Goal: Task Accomplishment & Management: Use online tool/utility

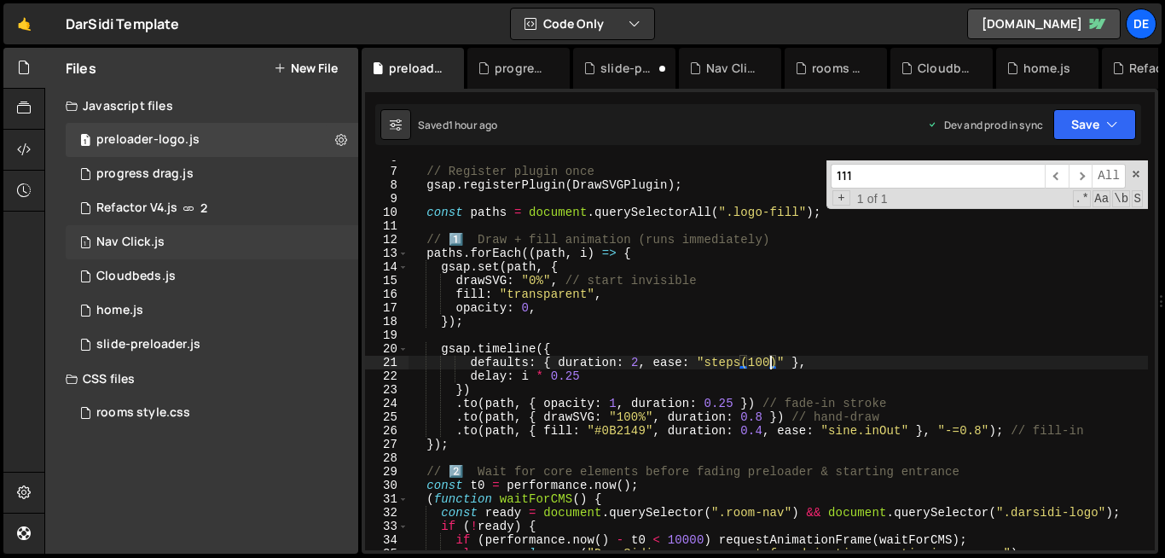
scroll to position [78, 0]
click at [160, 283] on div "Cloudbeds.js" at bounding box center [135, 276] width 79 height 15
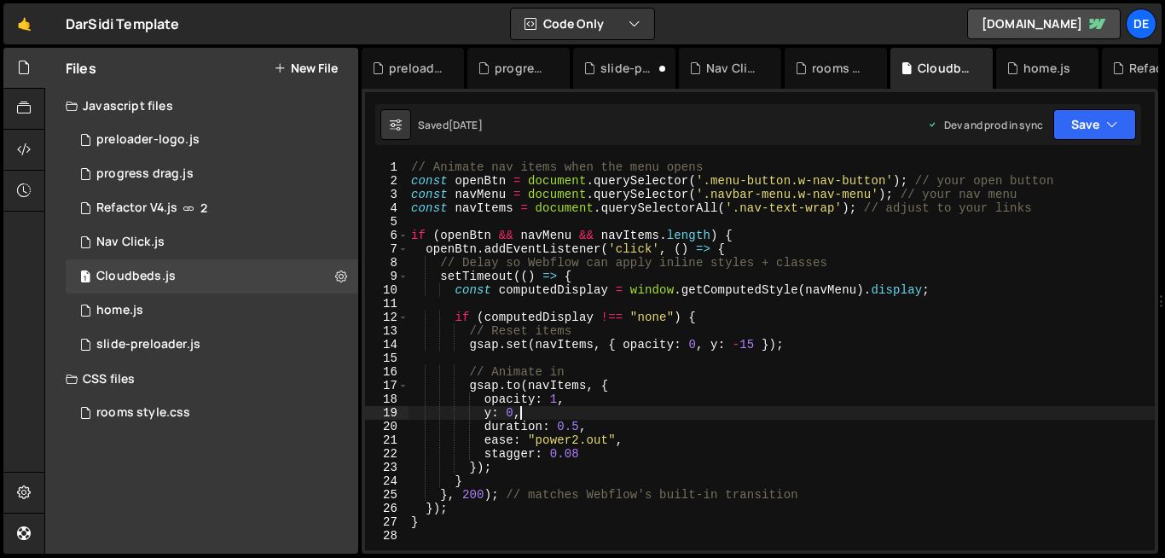
click at [520, 408] on div "// Animate nav items when the menu opens const openBtn = document . querySelect…" at bounding box center [781, 368] width 747 height 417
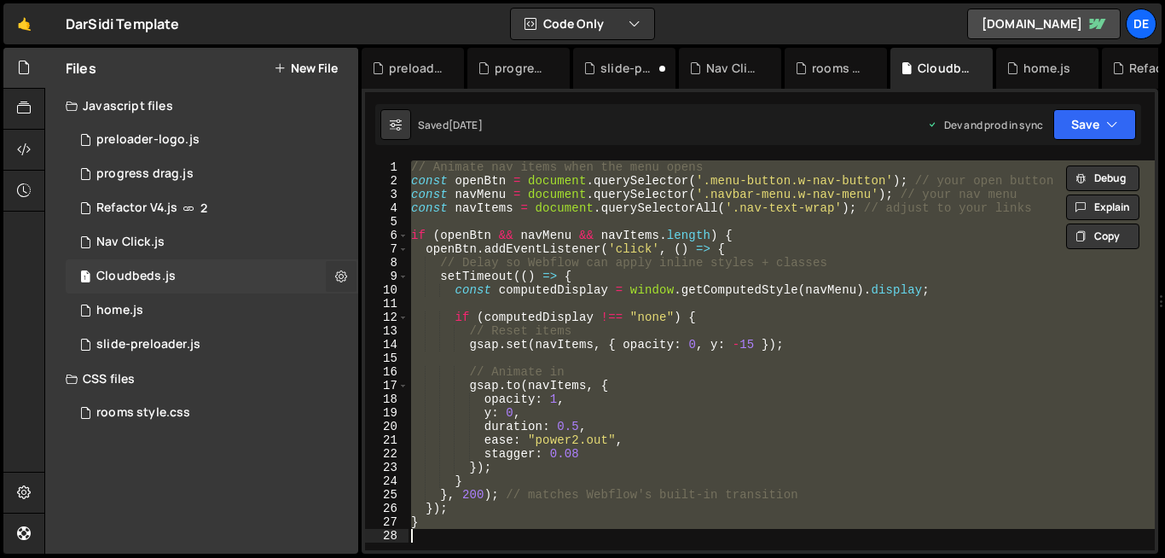
click at [343, 276] on icon at bounding box center [341, 276] width 12 height 16
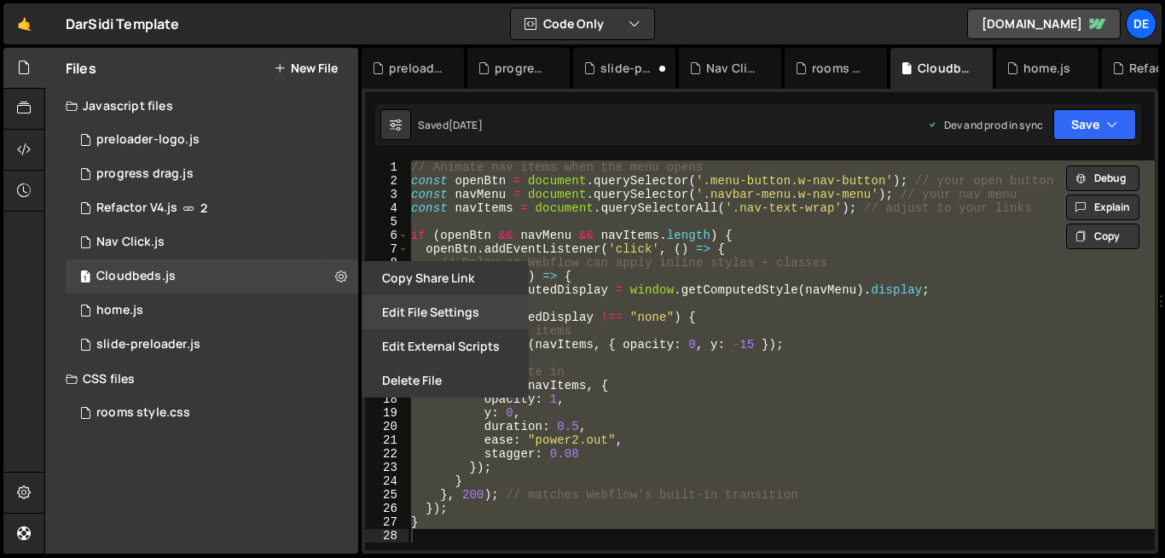
click at [491, 302] on button "Edit File Settings" at bounding box center [445, 312] width 167 height 34
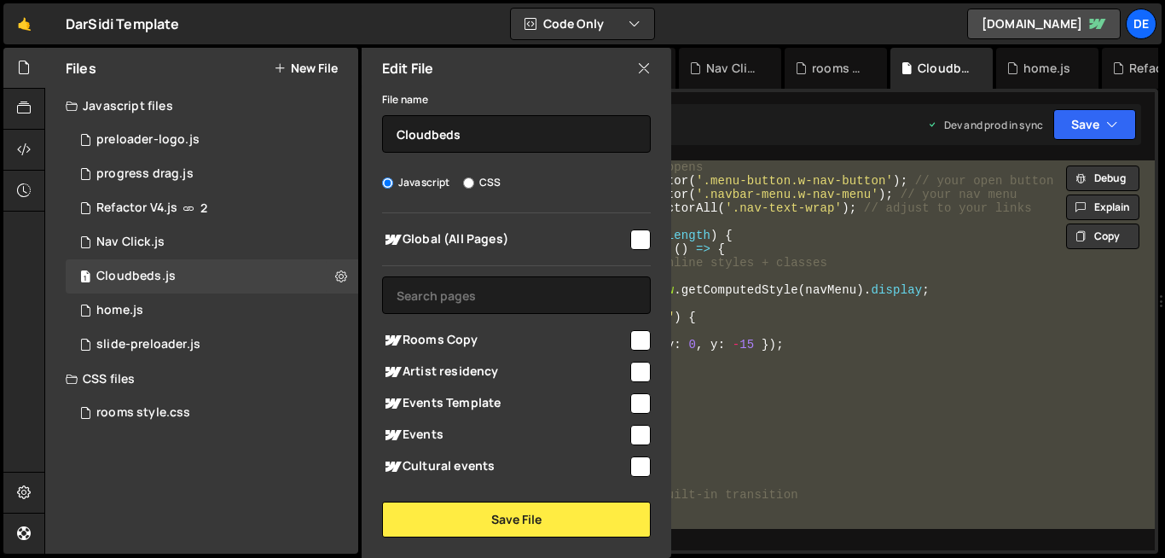
click at [649, 68] on icon at bounding box center [644, 68] width 14 height 19
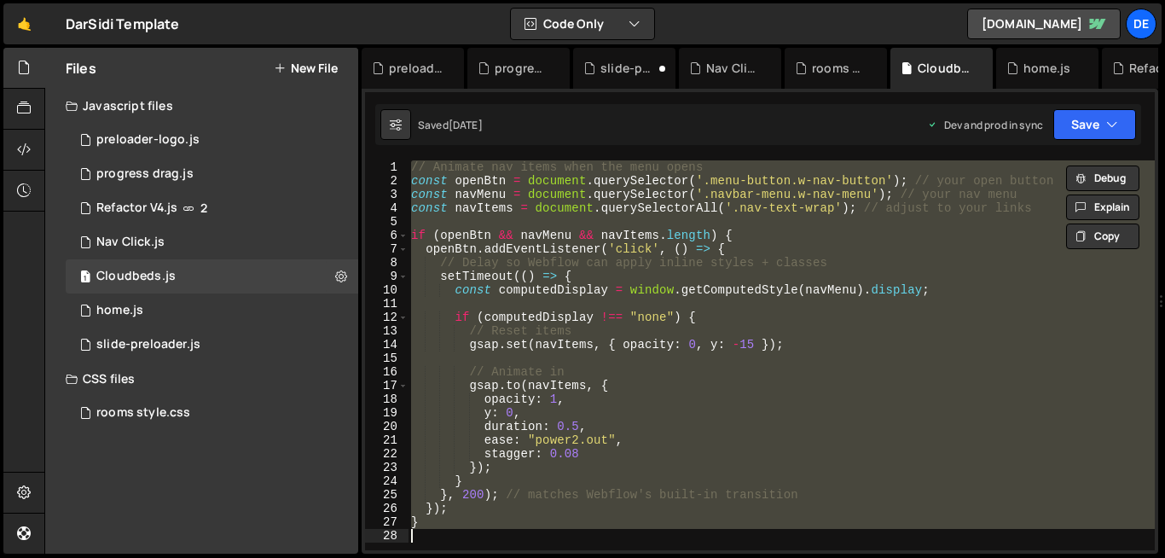
click at [809, 337] on div "// Animate nav items when the menu opens const openBtn = document . querySelect…" at bounding box center [781, 355] width 747 height 390
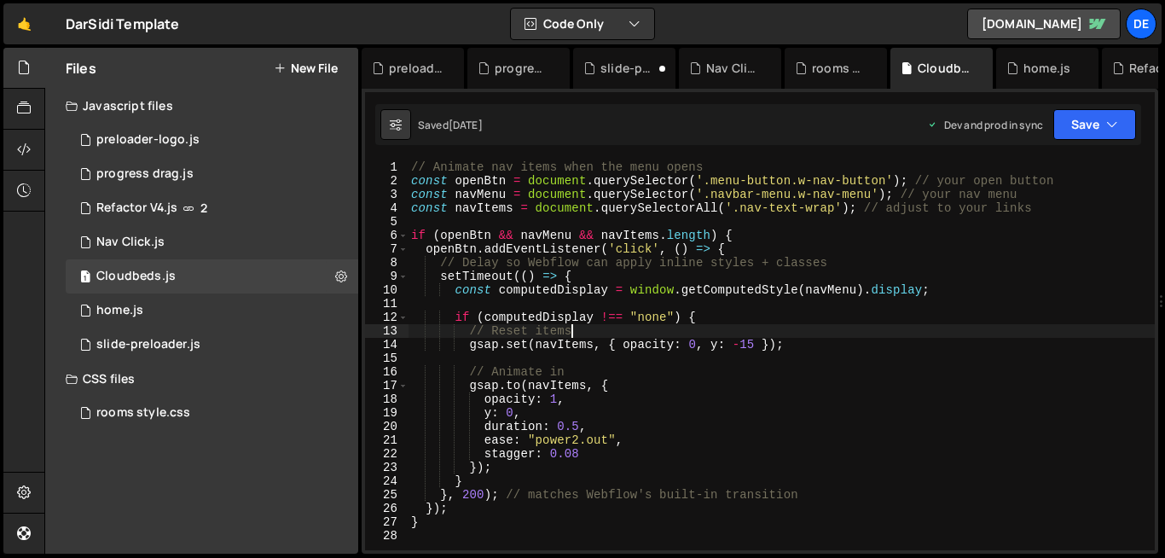
type textarea "}"
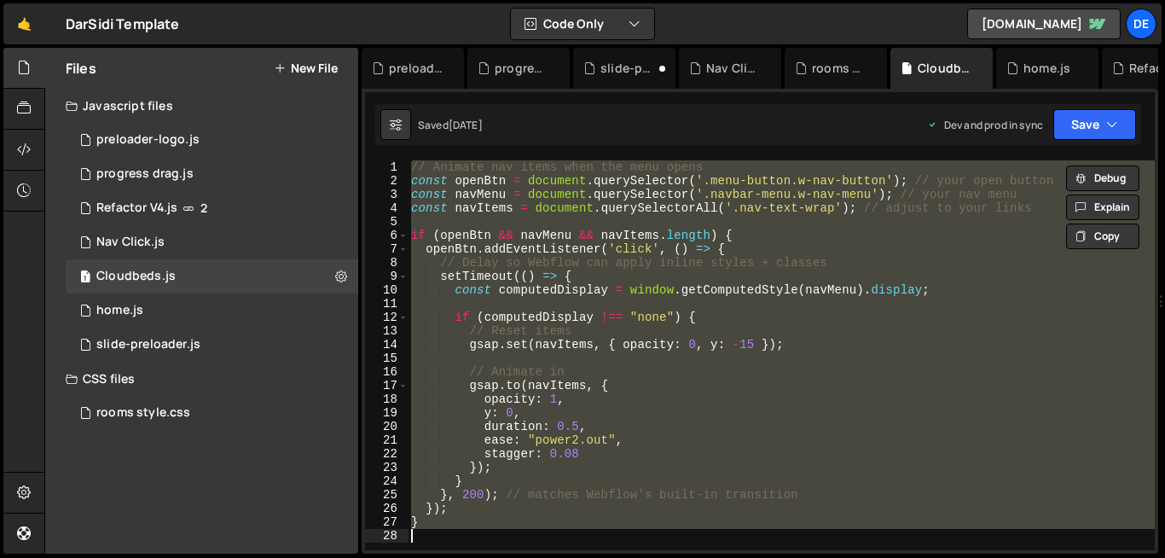
paste textarea
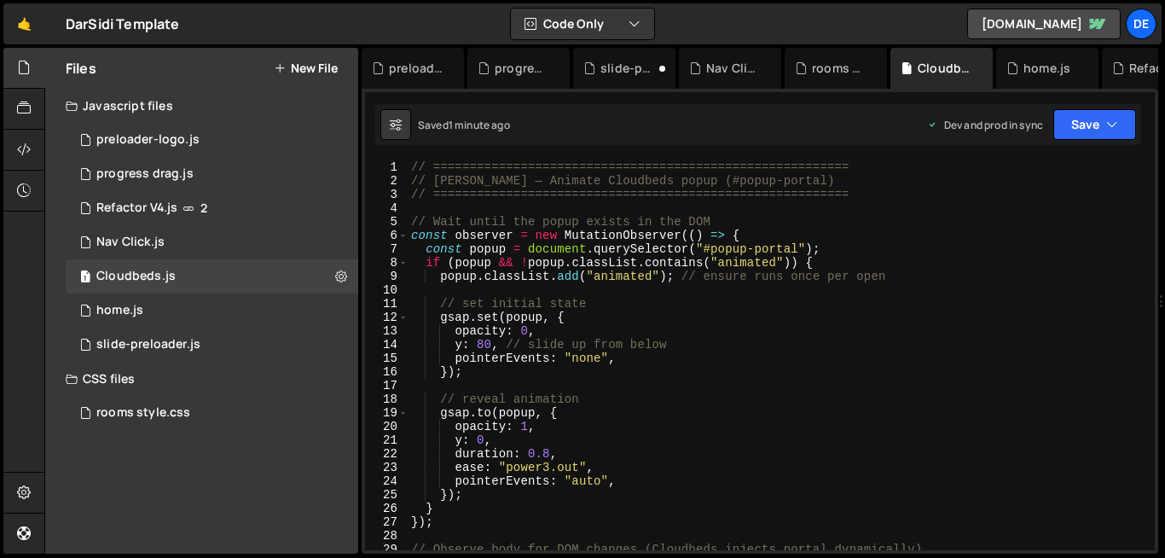
scroll to position [2, 0]
click at [337, 278] on icon at bounding box center [341, 276] width 12 height 16
type input "Cloudbeds"
radio input "true"
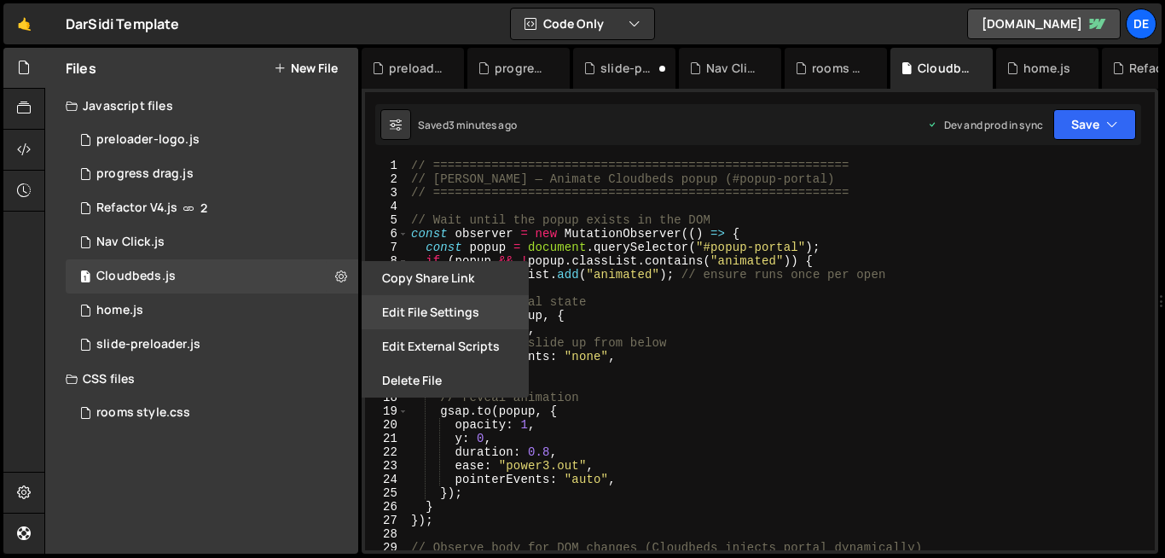
click at [415, 321] on button "Edit File Settings" at bounding box center [445, 312] width 167 height 34
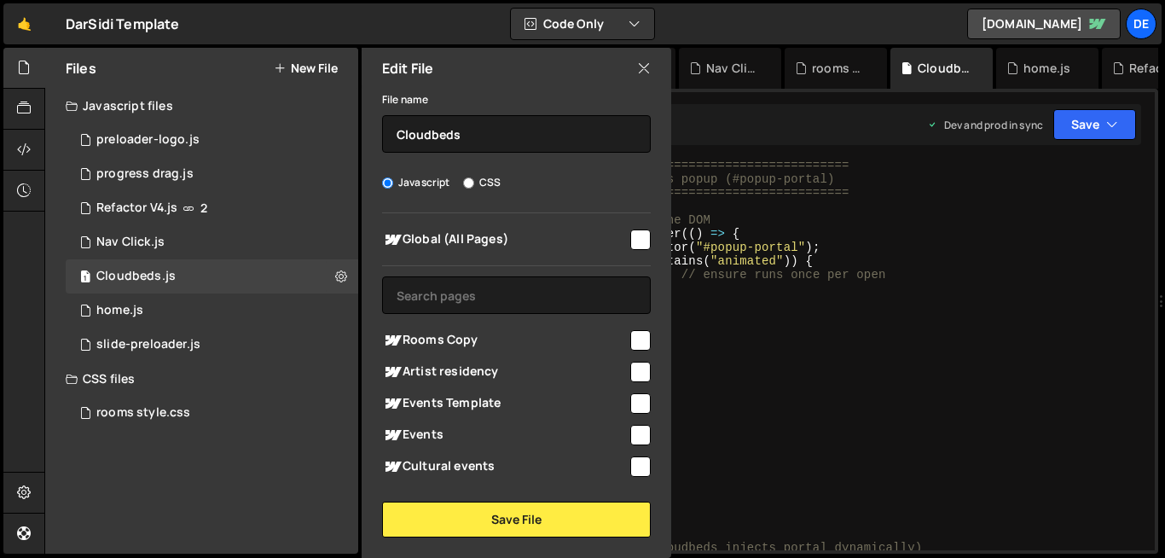
click at [630, 520] on input "checkbox" at bounding box center [640, 530] width 20 height 20
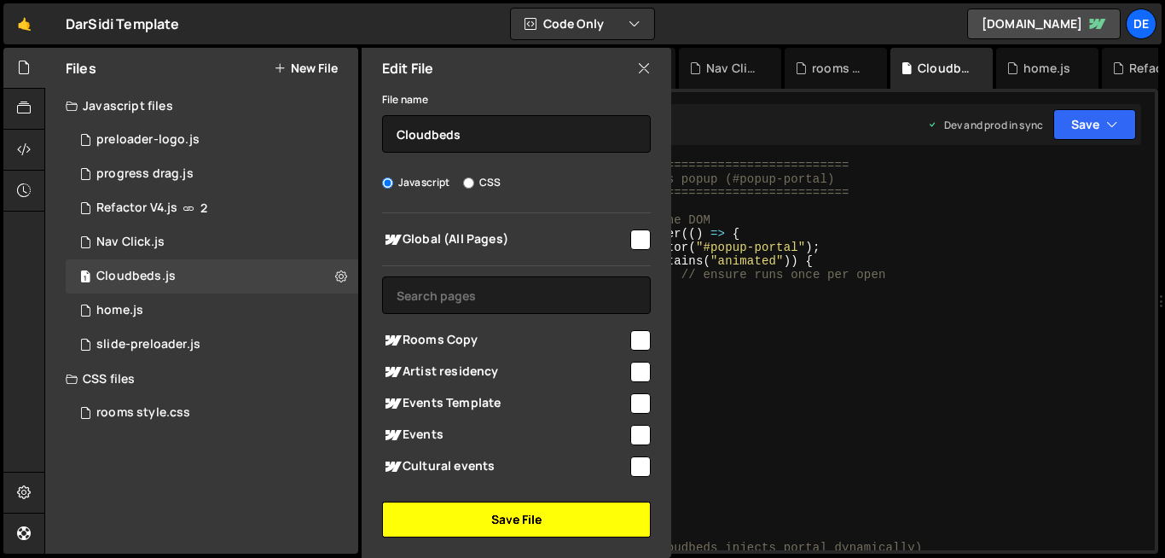
click at [502, 506] on button "Save File" at bounding box center [516, 520] width 269 height 36
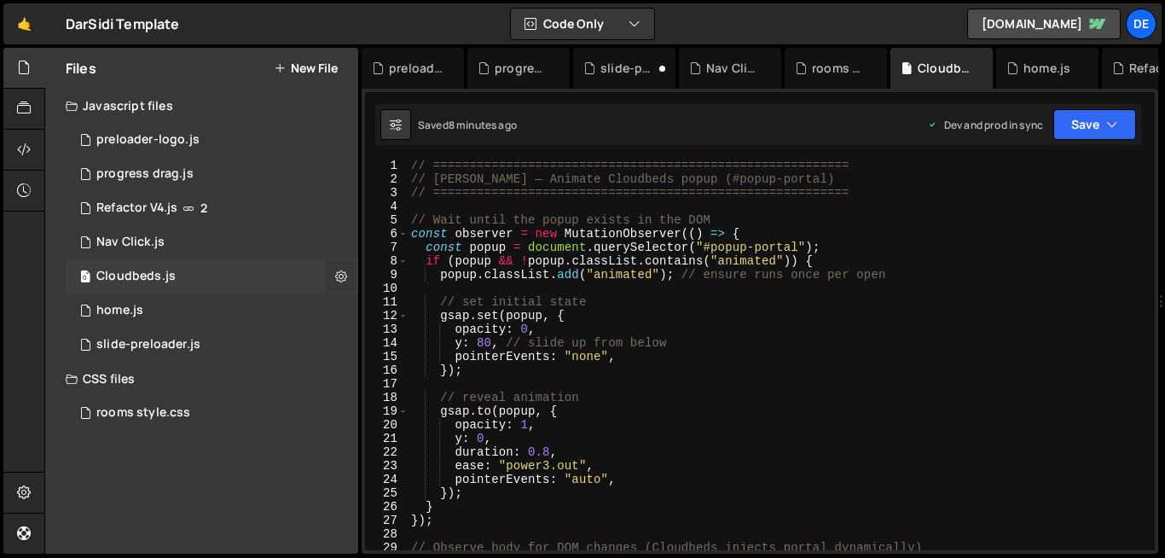
click at [337, 282] on icon at bounding box center [341, 276] width 12 height 16
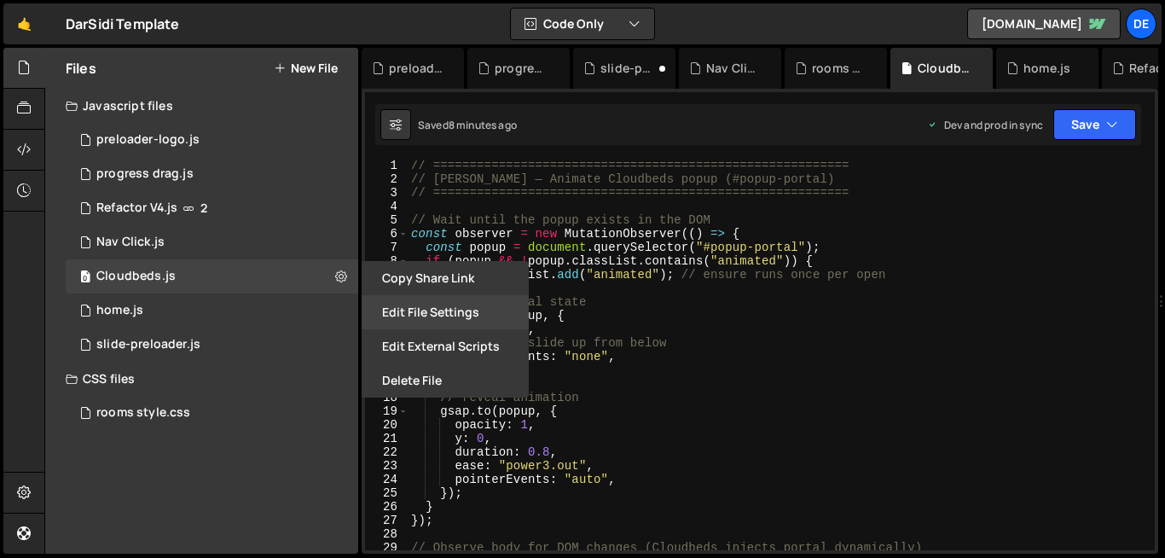
click at [410, 315] on button "Edit File Settings" at bounding box center [445, 312] width 167 height 34
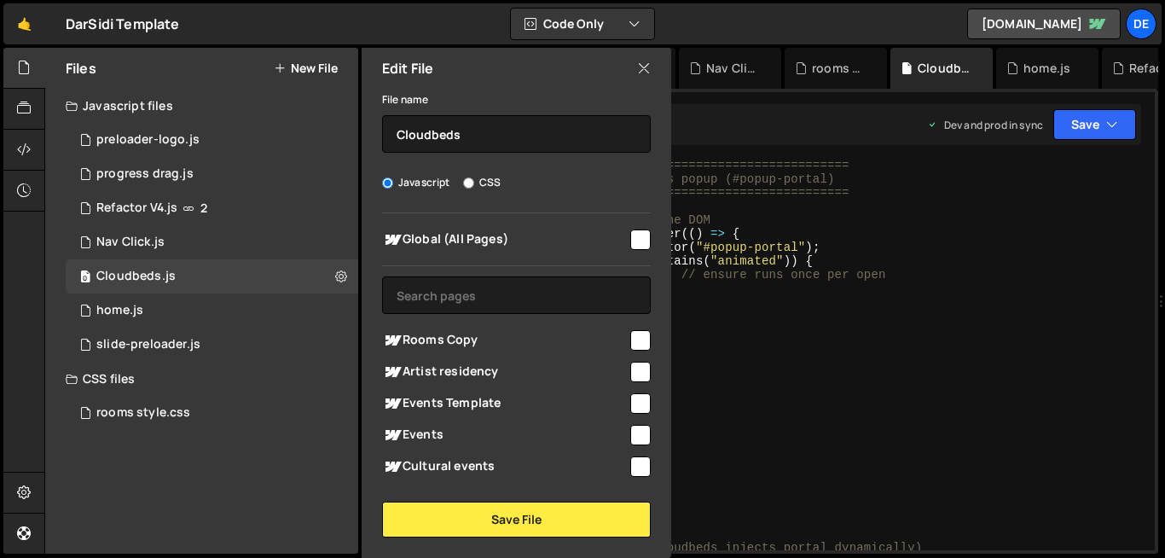
click at [645, 272] on div "Global (All Pages) Rooms Copy" at bounding box center [517, 346] width 310 height 267
click at [644, 270] on div "Global (All Pages) Rooms Copy" at bounding box center [517, 346] width 310 height 267
click at [634, 520] on input "checkbox" at bounding box center [640, 530] width 20 height 20
checkbox input "true"
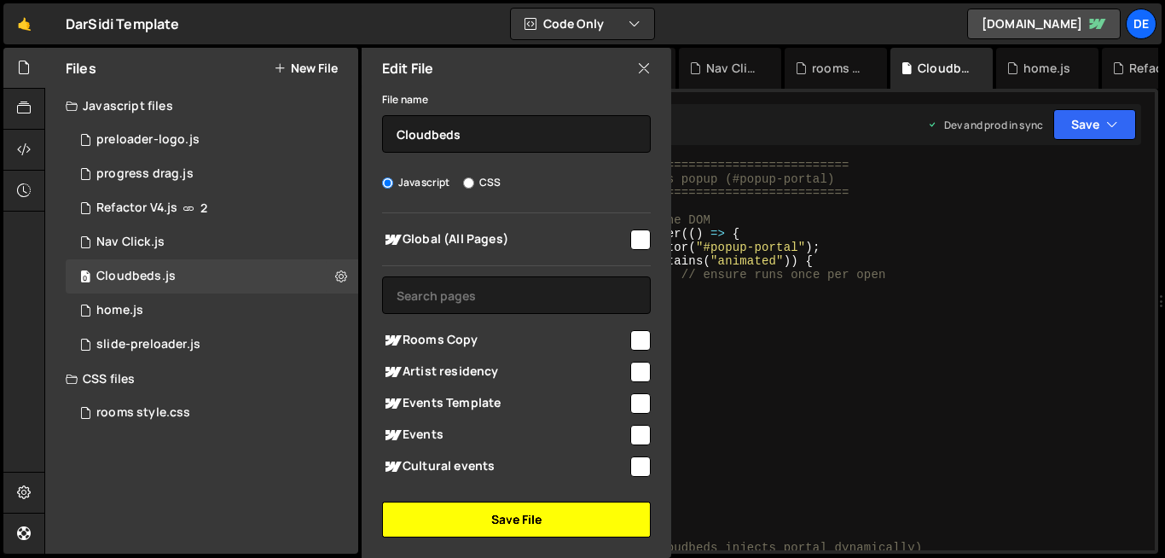
click at [545, 522] on button "Save File" at bounding box center [516, 520] width 269 height 36
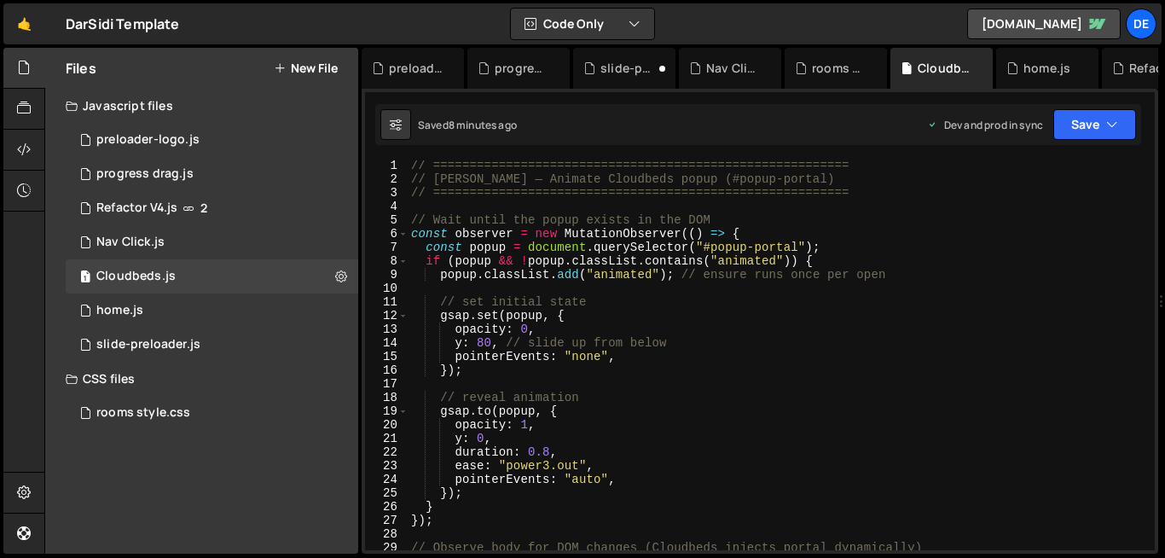
scroll to position [474, 0]
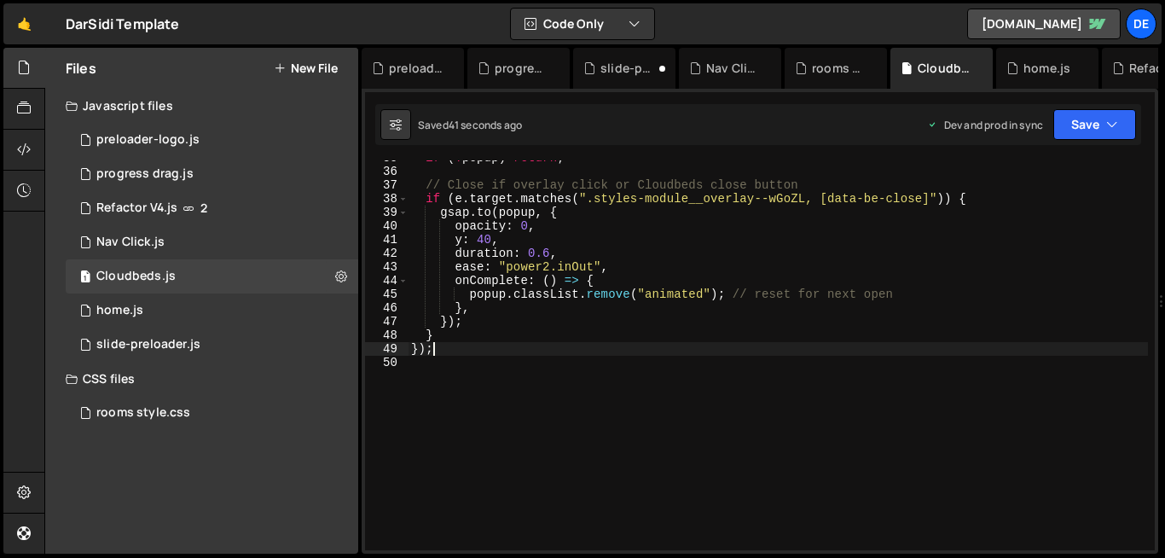
click at [439, 349] on div "if ( ! popup ) return ; // Close if overlay click or Cloudbeds close button if …" at bounding box center [778, 359] width 741 height 417
type textarea "});"
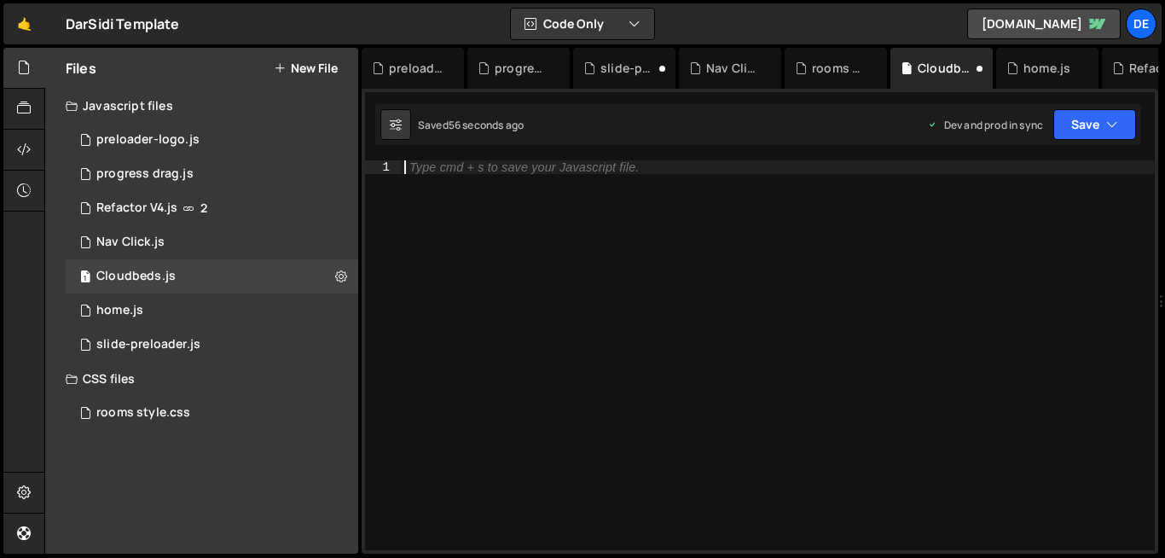
click at [610, 278] on div "Type cmd + s to save your Javascript file." at bounding box center [778, 368] width 754 height 417
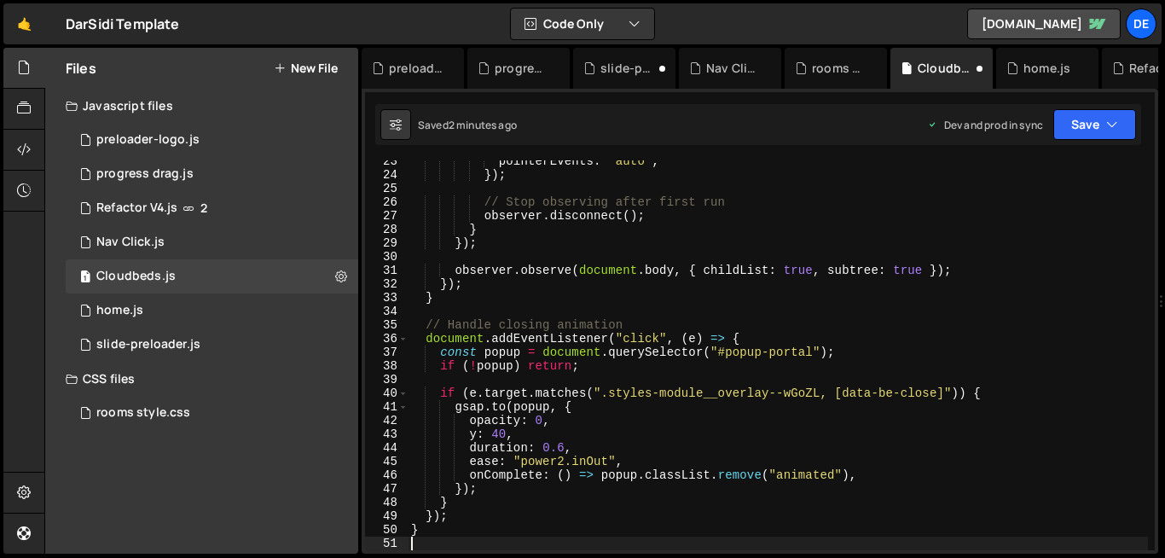
scroll to position [306, 0]
click at [523, 299] on div "pointerEvents : "auto" , }) ; // Stop observing after first run observer . disc…" at bounding box center [778, 362] width 741 height 417
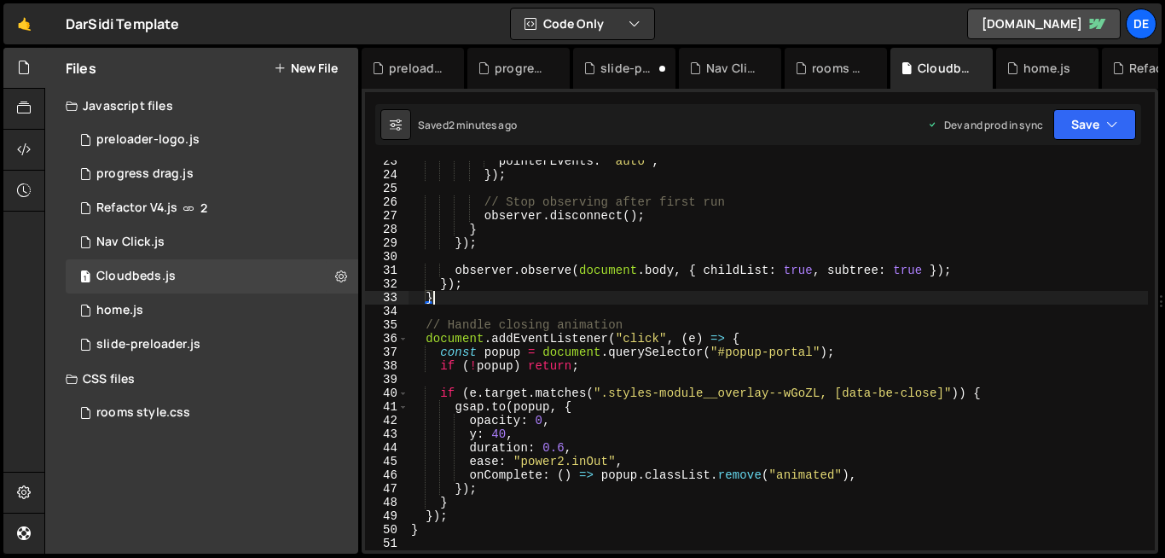
type textarea "}"
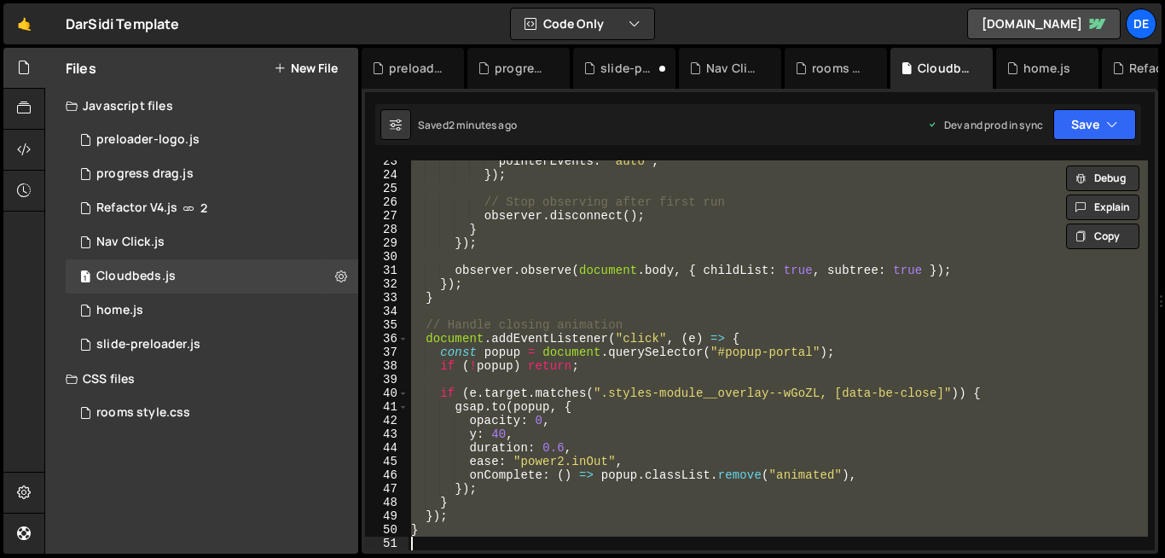
paste textarea
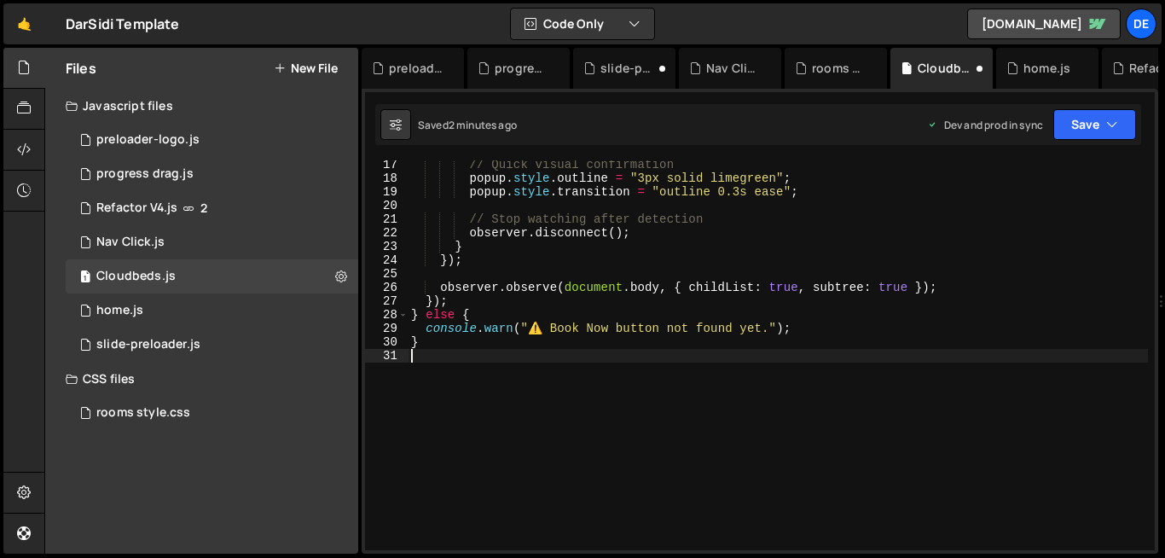
scroll to position [222, 0]
click at [353, 278] on button at bounding box center [341, 276] width 31 height 31
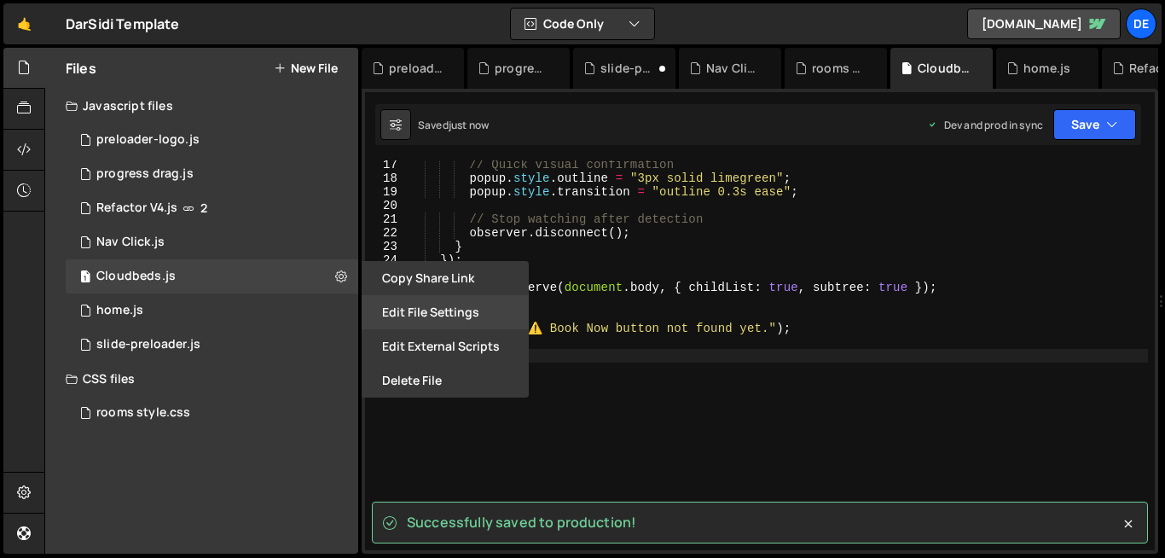
click at [439, 315] on button "Edit File Settings" at bounding box center [445, 312] width 167 height 34
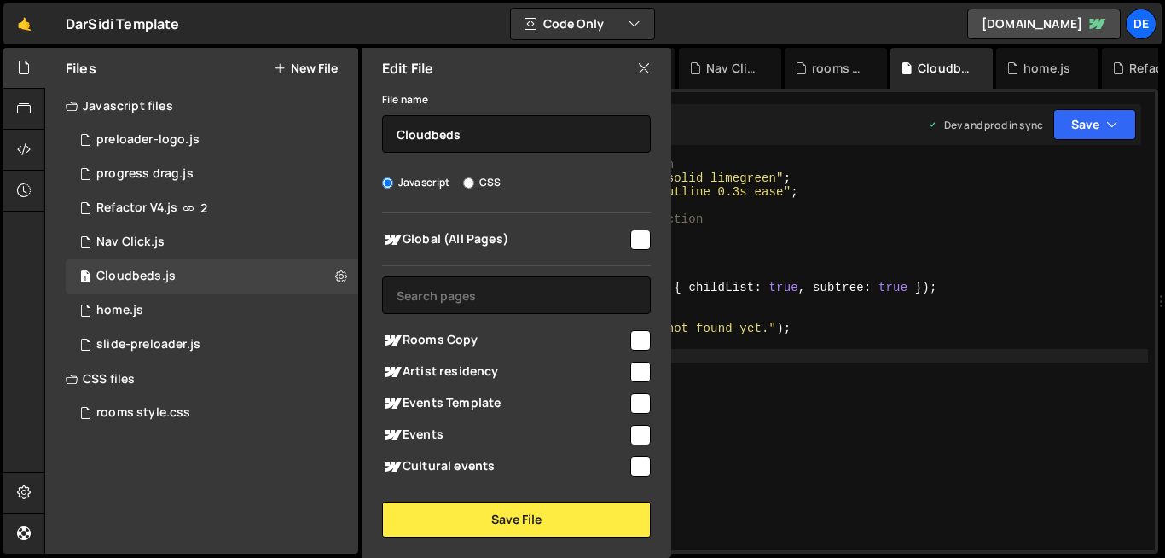
click at [637, 67] on icon at bounding box center [644, 68] width 14 height 19
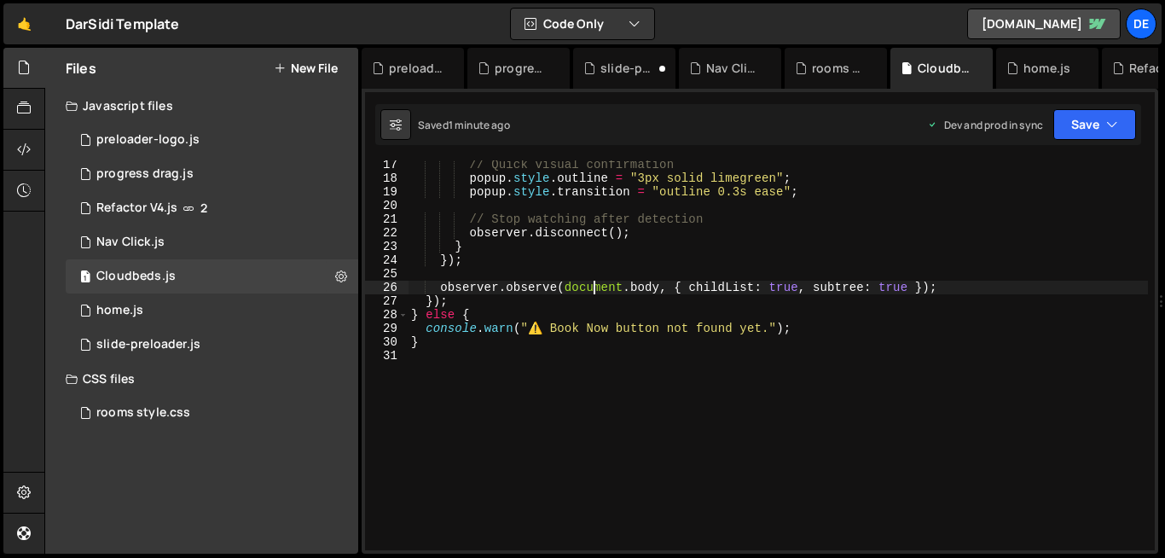
click at [597, 293] on div "// Quick visual confirmation popup . style . outline = "3px solid limegreen" ; …" at bounding box center [778, 366] width 741 height 417
type textarea "}"
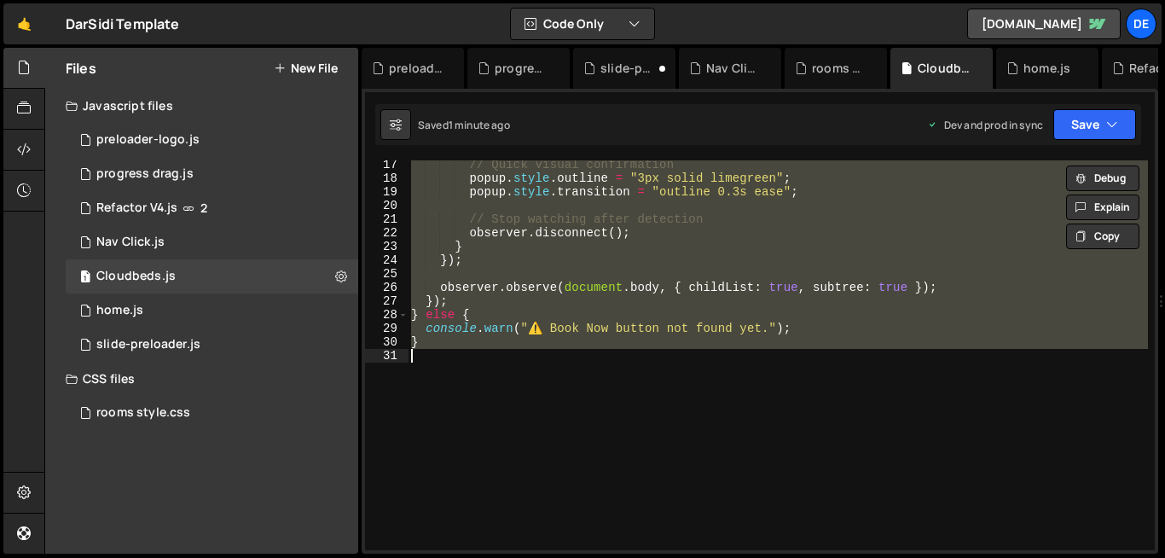
paste textarea
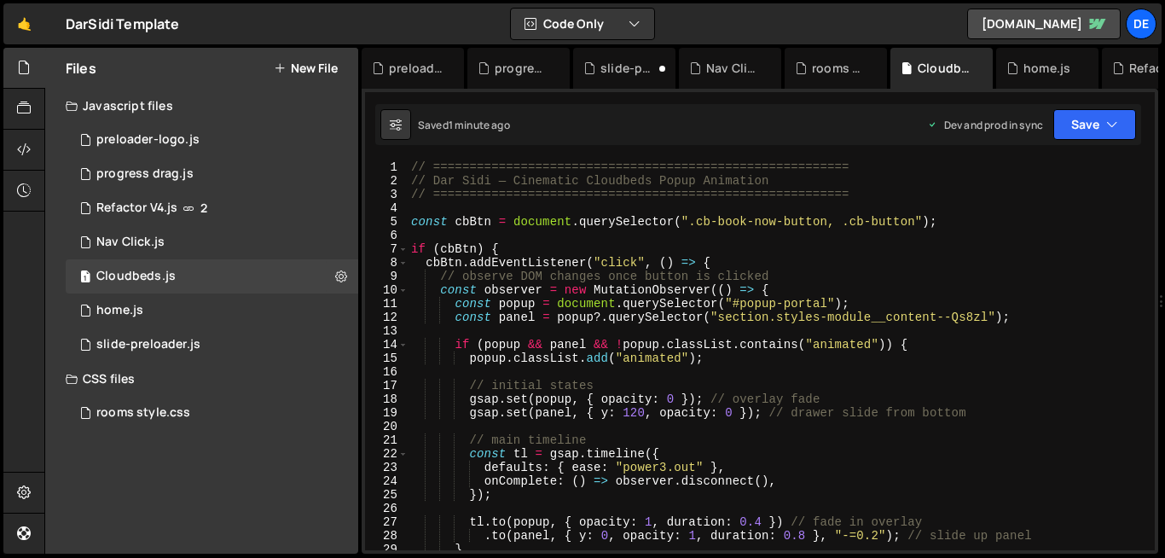
scroll to position [0, 0]
click at [681, 320] on div "// ========================================================= // Dar Sidi — Cine…" at bounding box center [778, 368] width 741 height 417
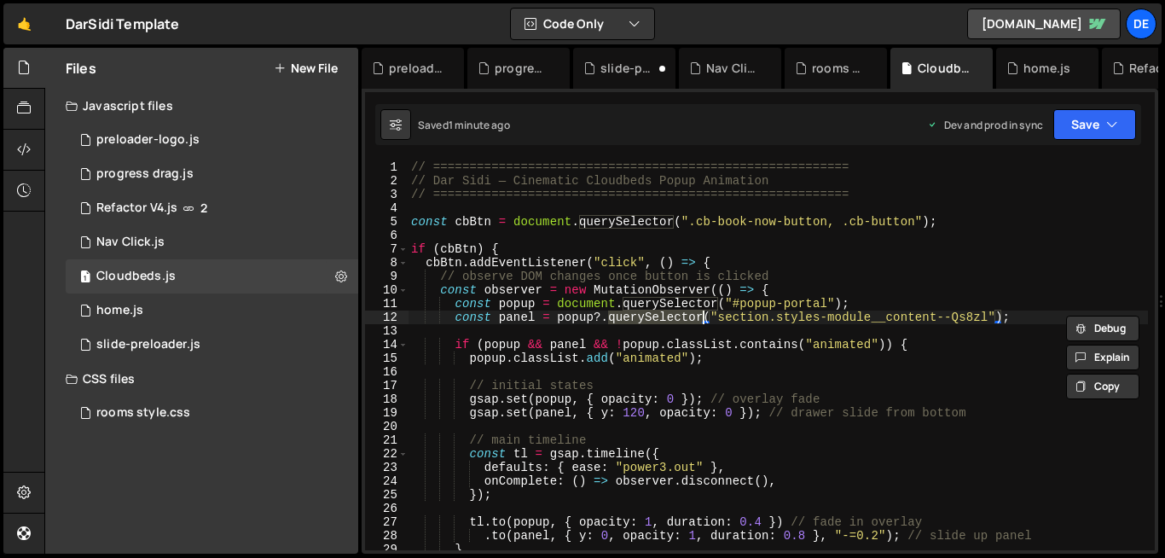
click at [681, 320] on div "// ========================================================= // Dar Sidi — Cine…" at bounding box center [778, 368] width 741 height 417
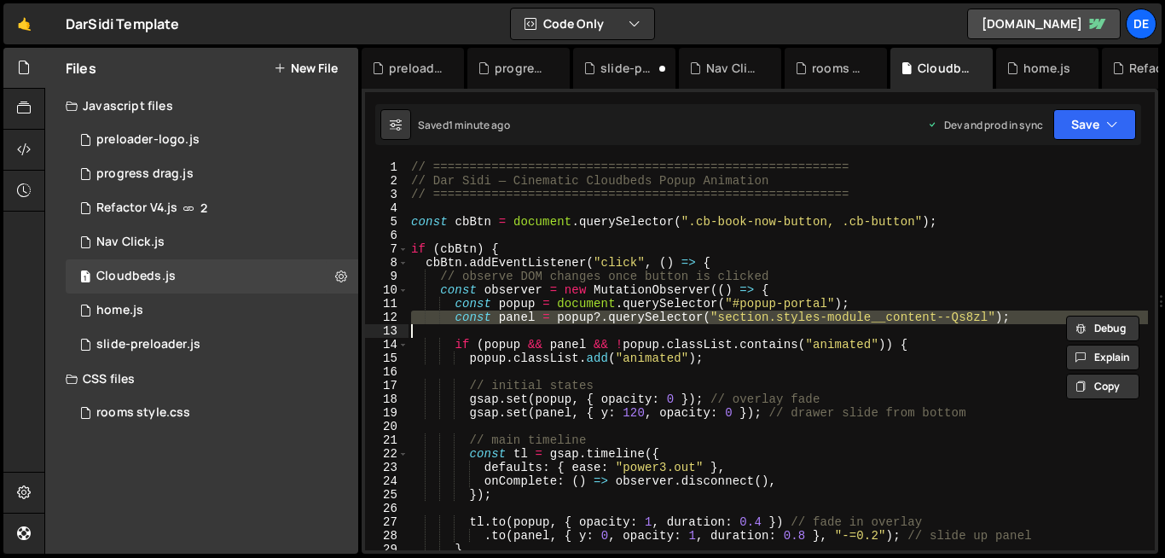
click at [681, 320] on div "// ========================================================= // Dar Sidi — Cine…" at bounding box center [778, 368] width 741 height 417
type textarea "const panel = popup?.querySelector("section.styles-module__content--Qs8zl");"
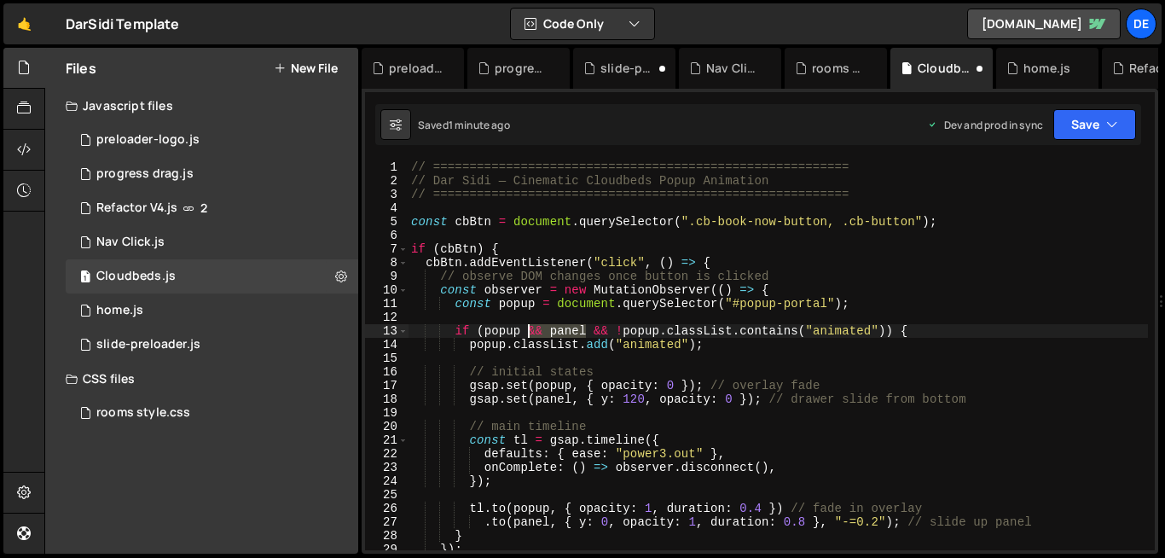
drag, startPoint x: 584, startPoint y: 330, endPoint x: 531, endPoint y: 329, distance: 53.8
click at [531, 329] on div "// ========================================================= // Dar Sidi — Cine…" at bounding box center [778, 368] width 741 height 417
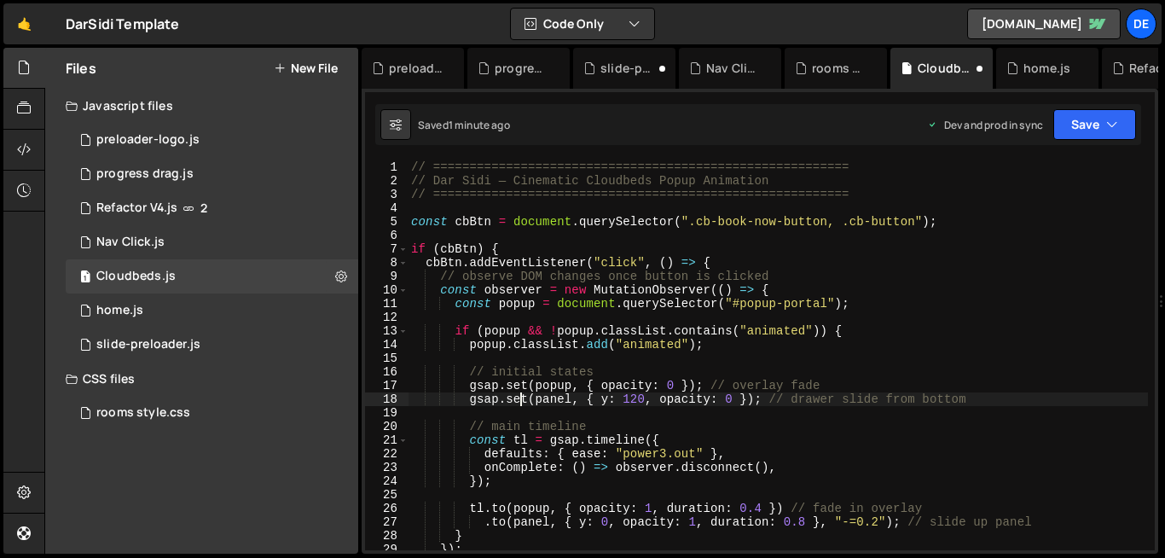
click at [520, 403] on div "// ========================================================= // Dar Sidi — Cine…" at bounding box center [778, 368] width 741 height 417
type textarea "gsap.set(panel, { y: 120, opacity: 0 }); // drawer slide from bottom"
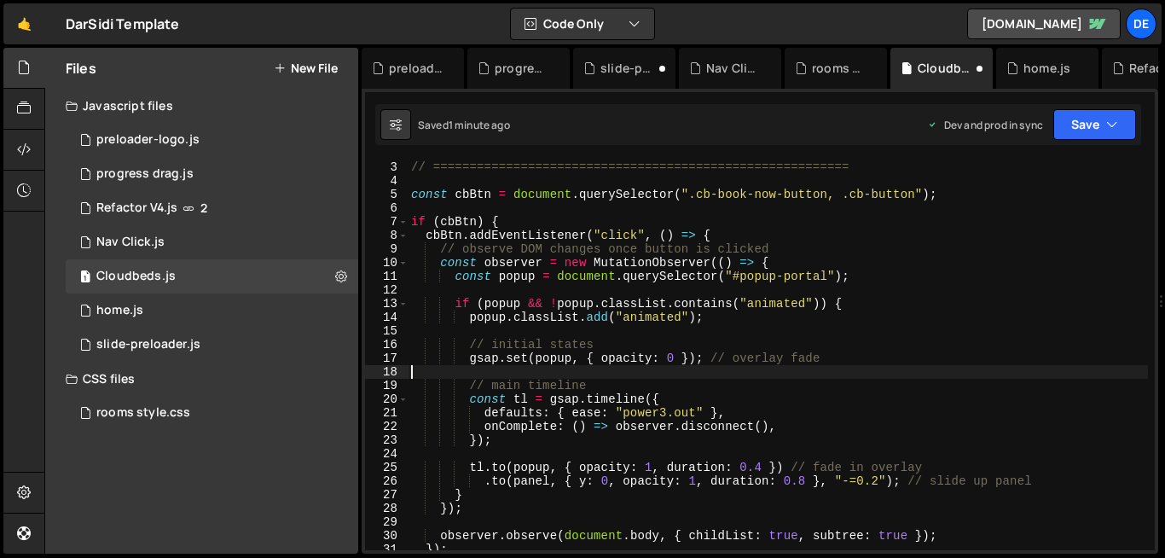
scroll to position [74, 0]
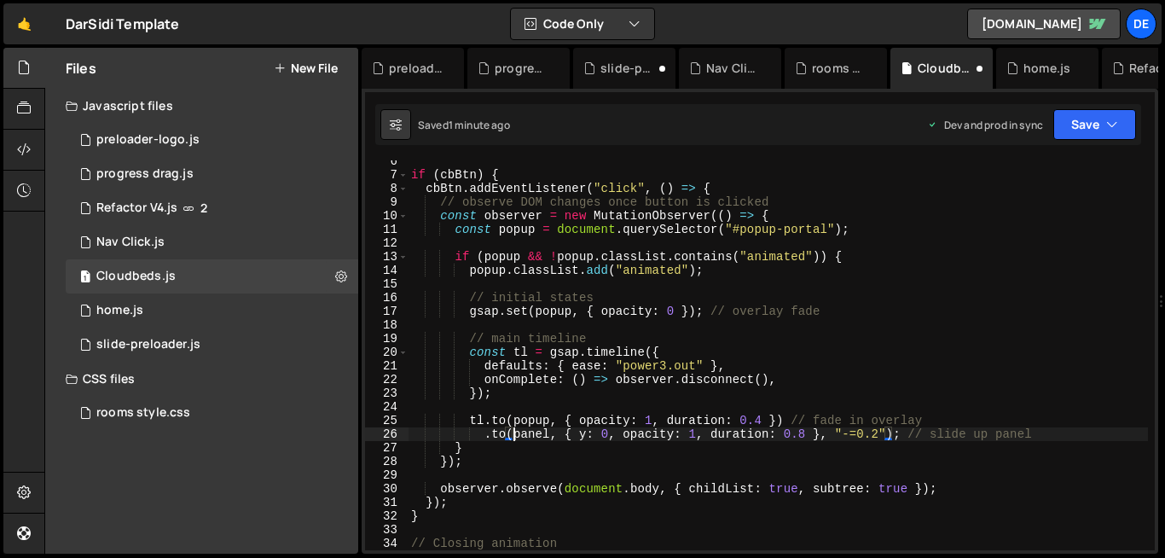
click at [513, 437] on div "if ( cbBtn ) { cbBtn . addEventListener ( "click" , ( ) => { // observe DOM cha…" at bounding box center [778, 362] width 741 height 417
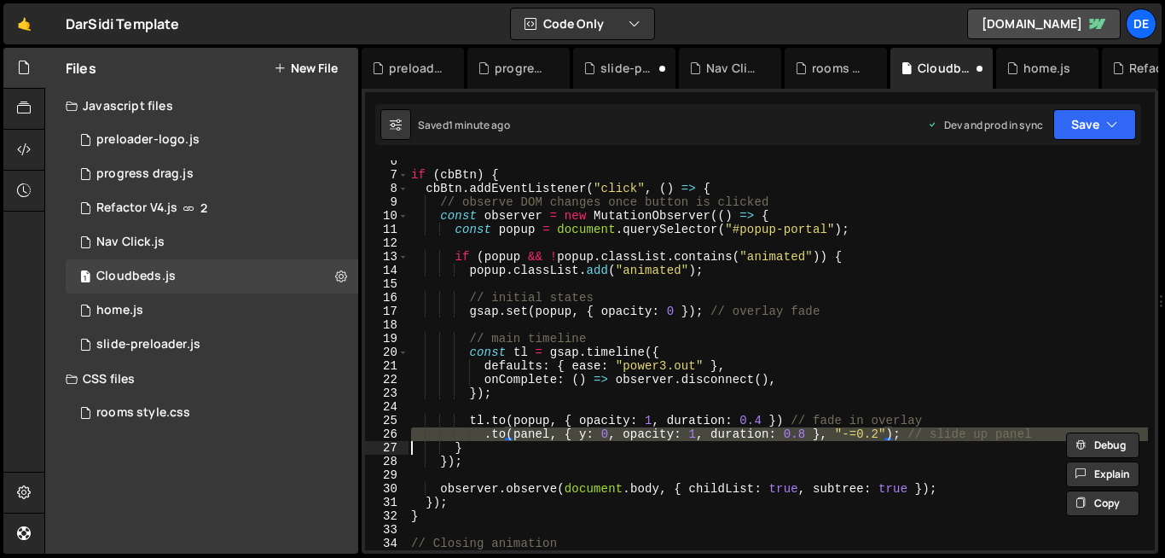
click at [513, 437] on div "if ( cbBtn ) { cbBtn . addEventListener ( "click" , ( ) => { // observe DOM cha…" at bounding box center [778, 362] width 741 height 417
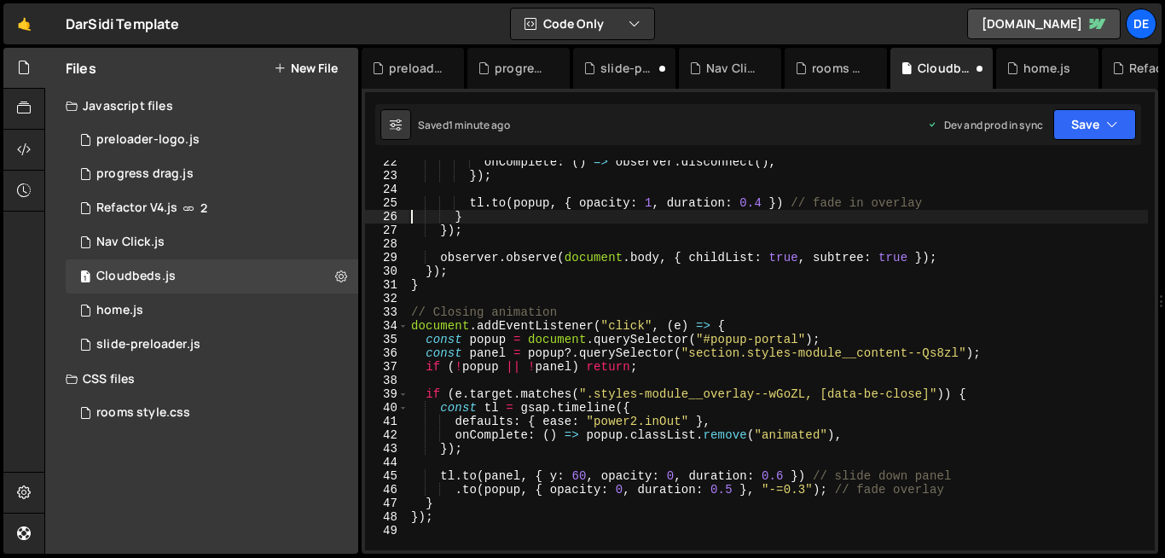
scroll to position [293, 0]
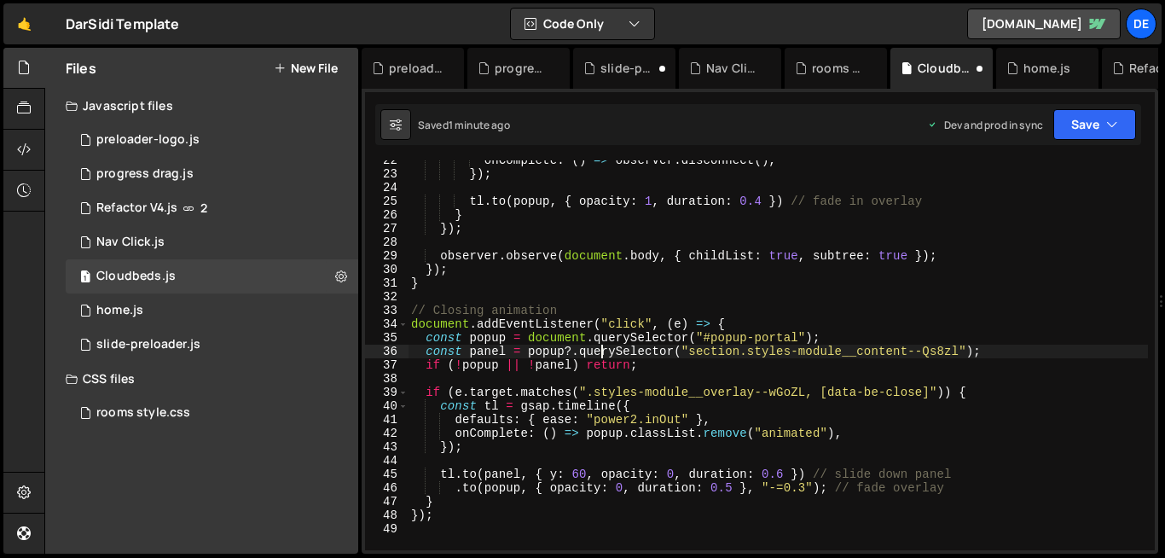
click at [599, 351] on div "onComplete : ( ) => observer . disconnect ( ) , }) ; tl . to ( popup , { opacit…" at bounding box center [778, 362] width 741 height 417
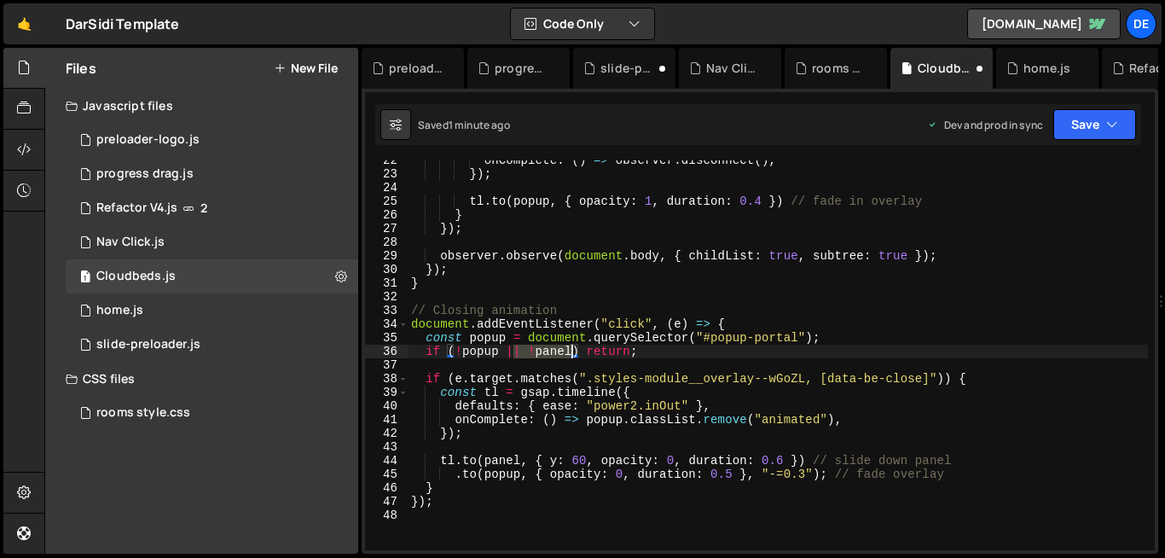
drag, startPoint x: 510, startPoint y: 349, endPoint x: 572, endPoint y: 351, distance: 62.3
click at [572, 351] on div "onComplete : ( ) => observer . disconnect ( ) , }) ; tl . to ( popup , { opacit…" at bounding box center [778, 362] width 741 height 417
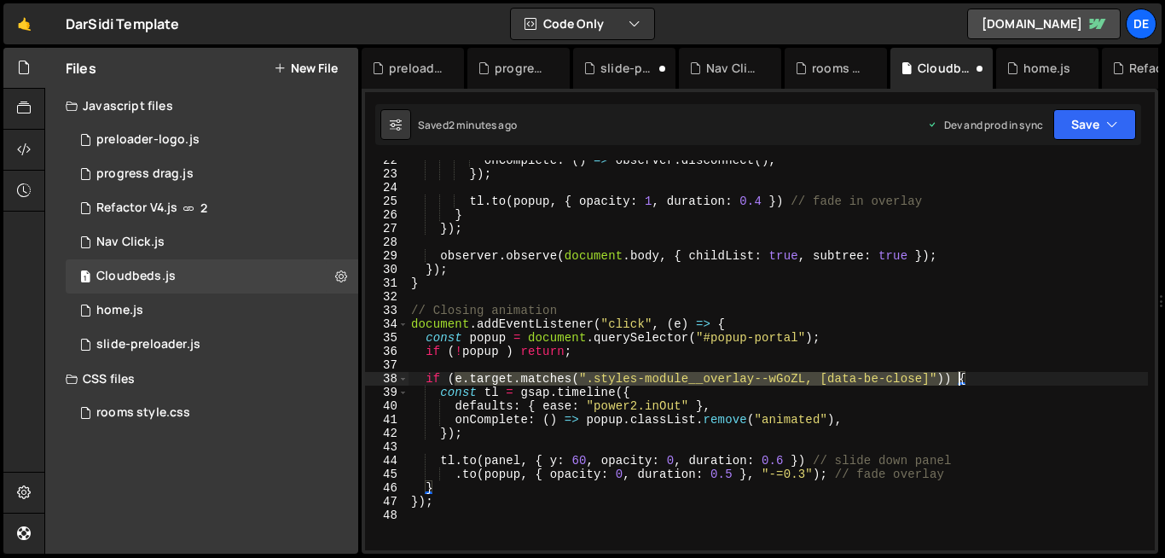
drag, startPoint x: 457, startPoint y: 380, endPoint x: 960, endPoint y: 388, distance: 502.5
click at [960, 388] on div "onComplete : ( ) => observer . disconnect ( ) , }) ; tl . to ( popup , { opacit…" at bounding box center [778, 362] width 741 height 417
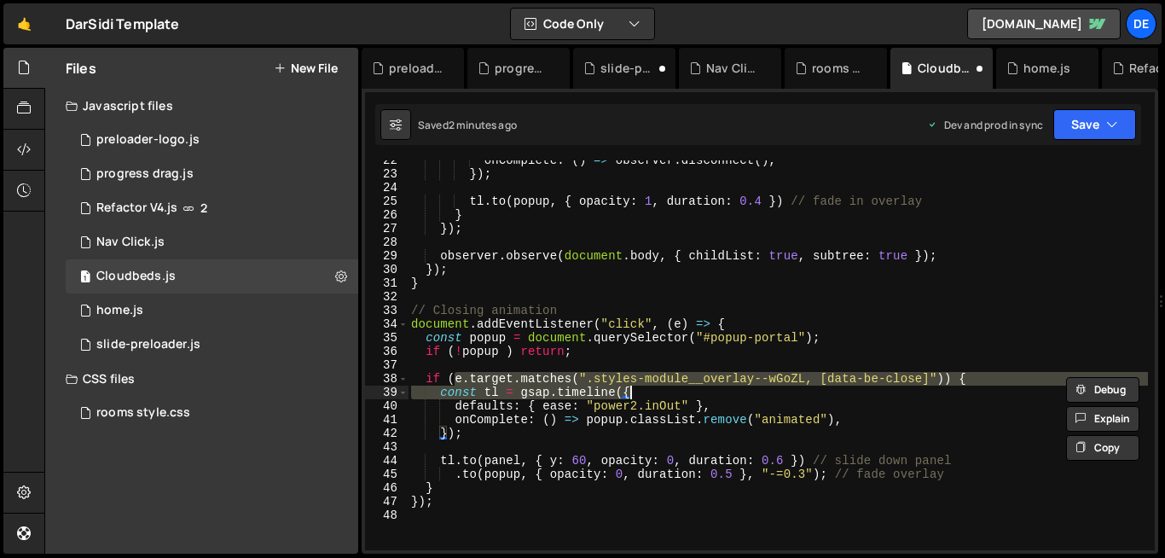
click at [791, 383] on div "onComplete : ( ) => observer . disconnect ( ) , }) ; tl . to ( popup , { opacit…" at bounding box center [778, 355] width 741 height 390
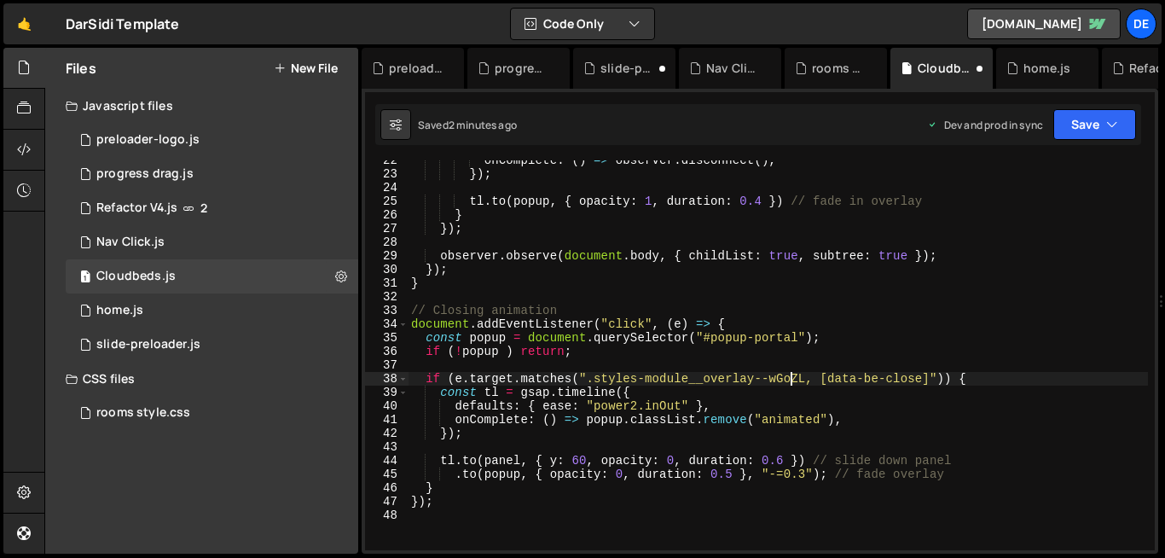
click at [744, 439] on div "onComplete : ( ) => observer . disconnect ( ) , }) ; tl . to ( popup , { opacit…" at bounding box center [778, 362] width 741 height 417
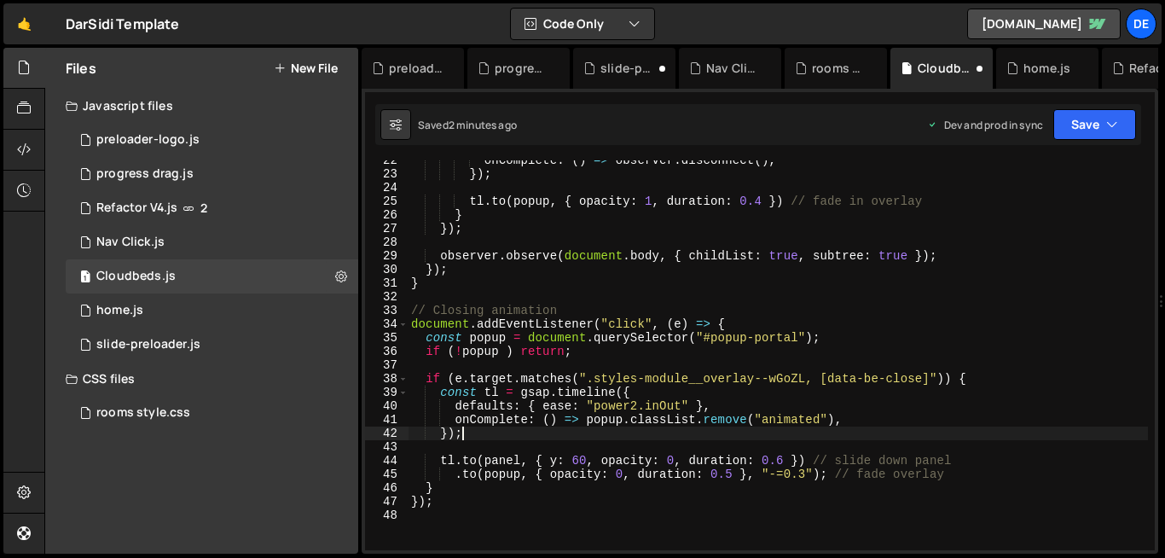
scroll to position [0, 3]
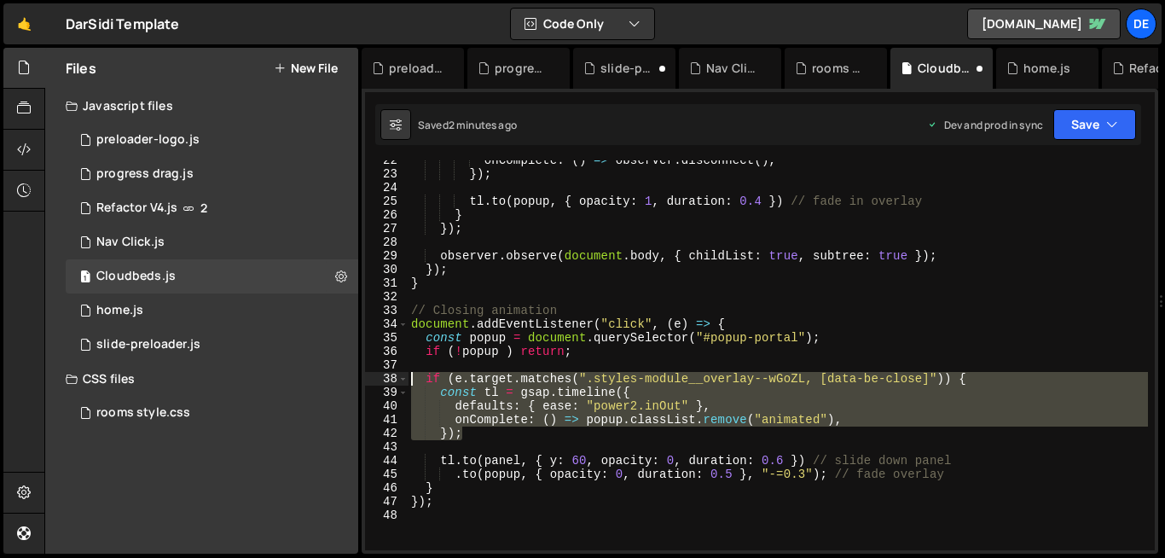
drag, startPoint x: 472, startPoint y: 434, endPoint x: 413, endPoint y: 380, distance: 80.3
click at [413, 380] on div "onComplete : ( ) => observer . disconnect ( ) , }) ; tl . to ( popup , { opacit…" at bounding box center [778, 362] width 741 height 417
type textarea "if (e.target.matches(".styles-module__overlay--wGoZL, [data-be-close]")) { cons…"
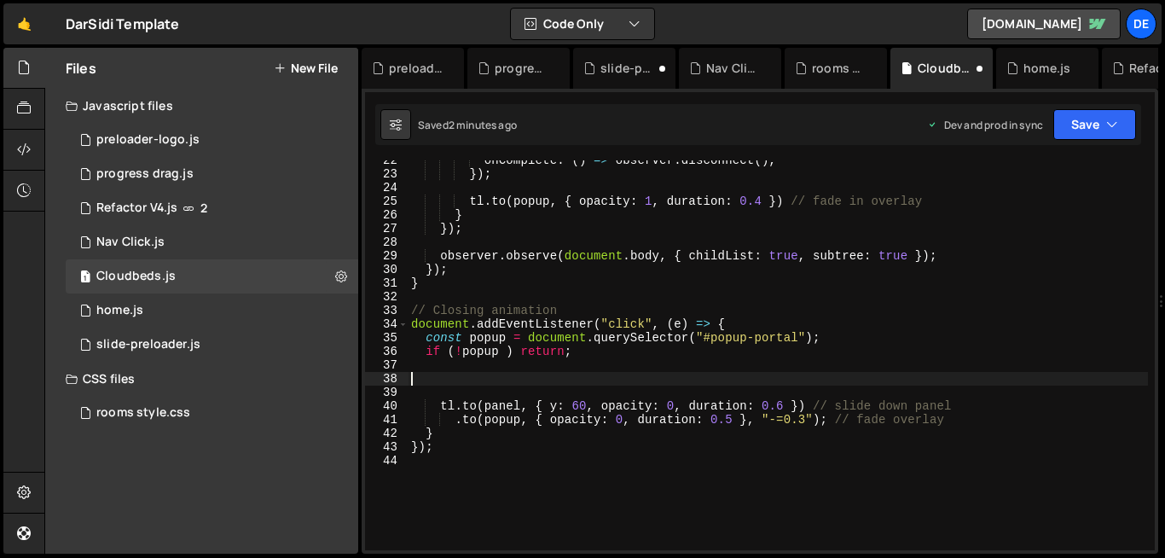
scroll to position [0, 0]
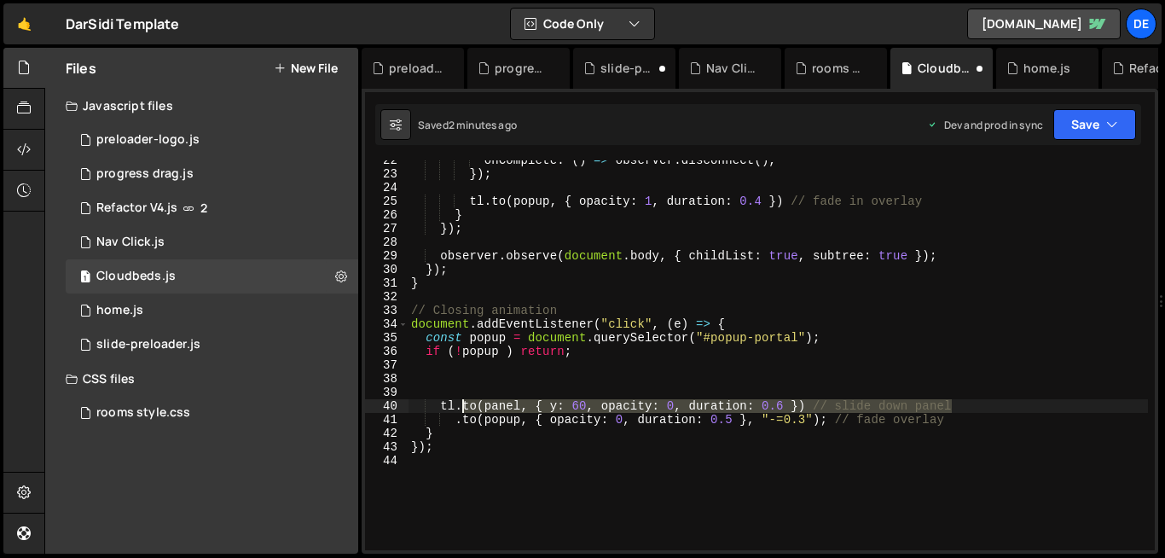
drag, startPoint x: 957, startPoint y: 408, endPoint x: 467, endPoint y: 407, distance: 490.5
click at [467, 407] on div "onComplete : ( ) => observer . disconnect ( ) , }) ; tl . to ( popup , { opacit…" at bounding box center [778, 362] width 741 height 417
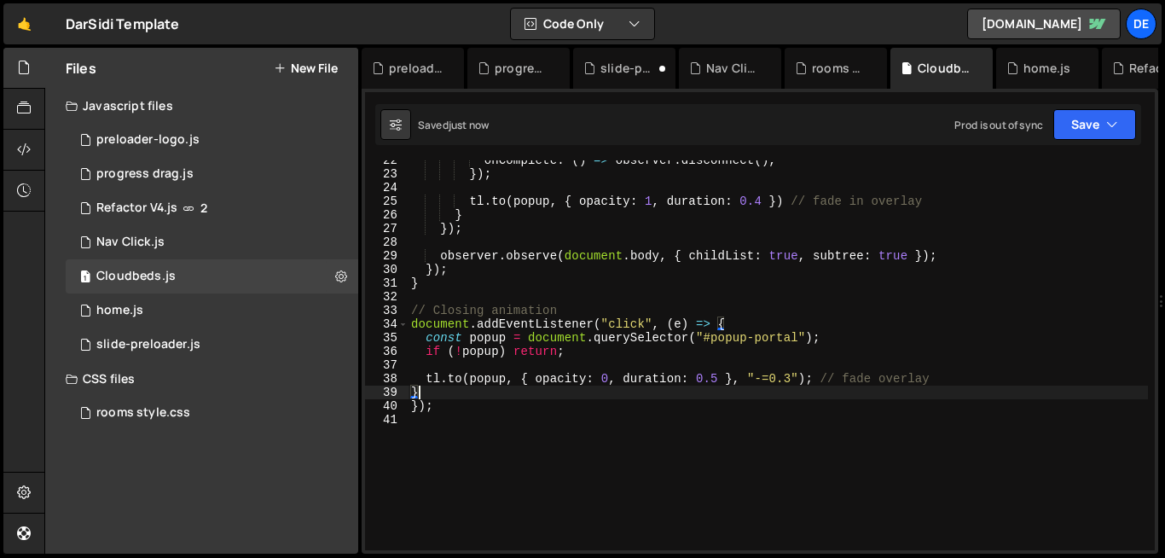
click at [485, 387] on div "onComplete : ( ) => observer . disconnect ( ) , }) ; tl . to ( popup , { opacit…" at bounding box center [778, 362] width 741 height 417
type textarea "}"
click at [625, 304] on div "onComplete : ( ) => observer . disconnect ( ) , }) ; tl . to ( popup , { opacit…" at bounding box center [778, 362] width 741 height 417
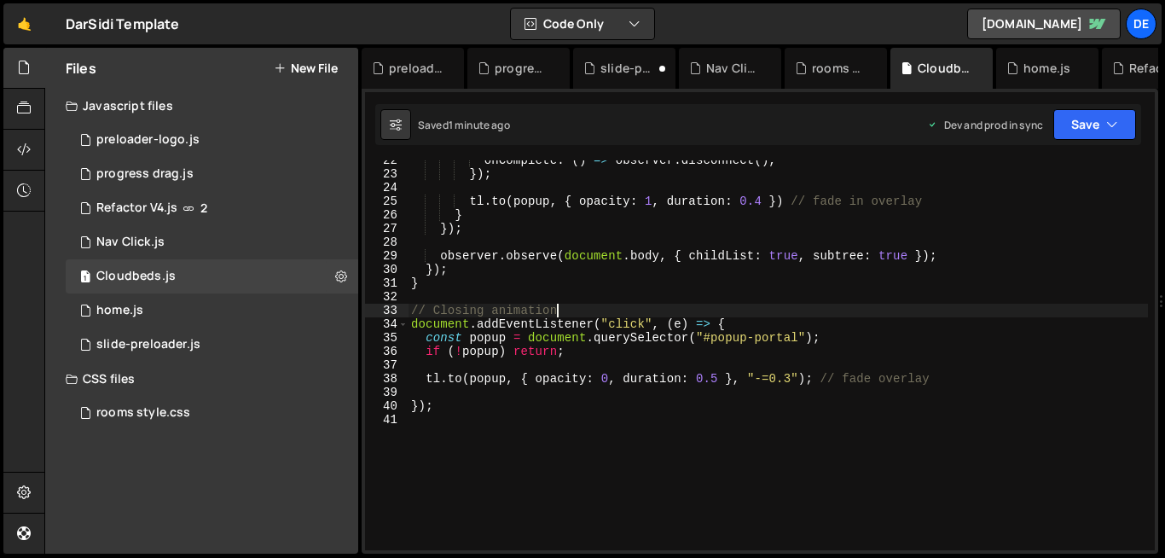
type textarea "});"
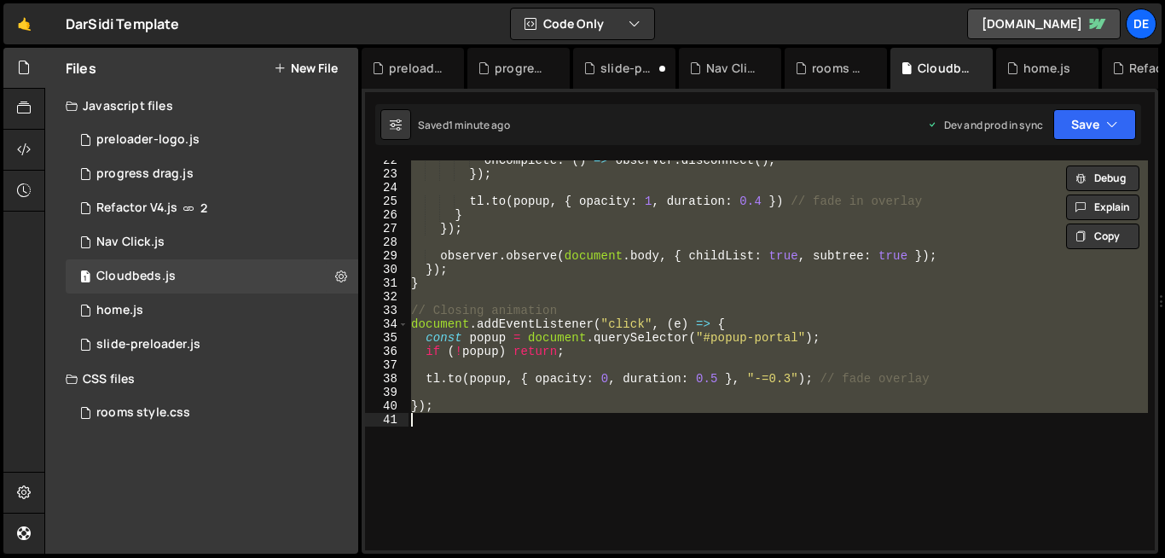
paste textarea
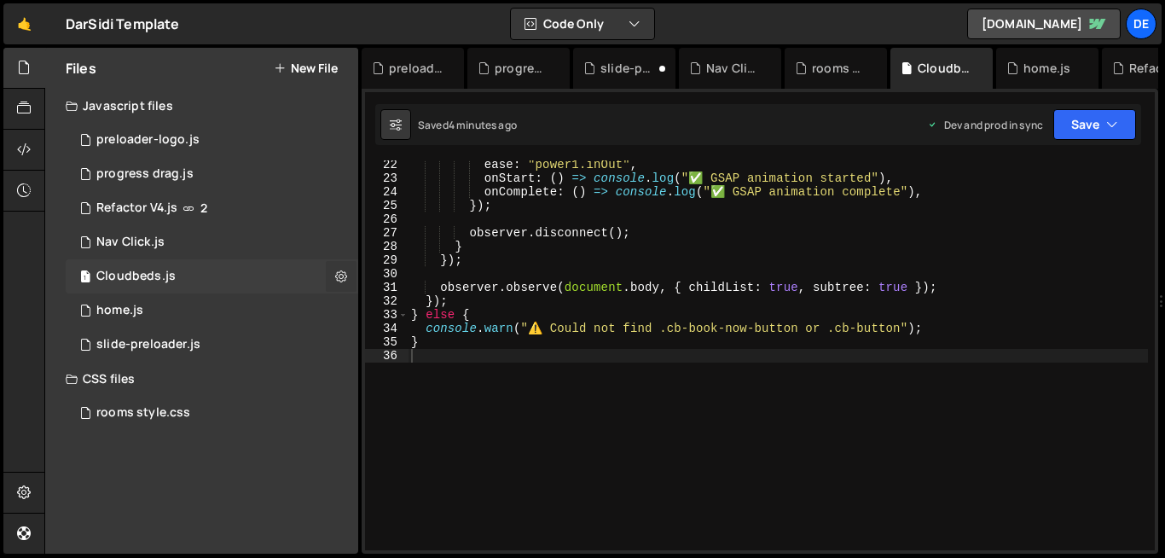
click at [346, 276] on icon at bounding box center [341, 276] width 12 height 16
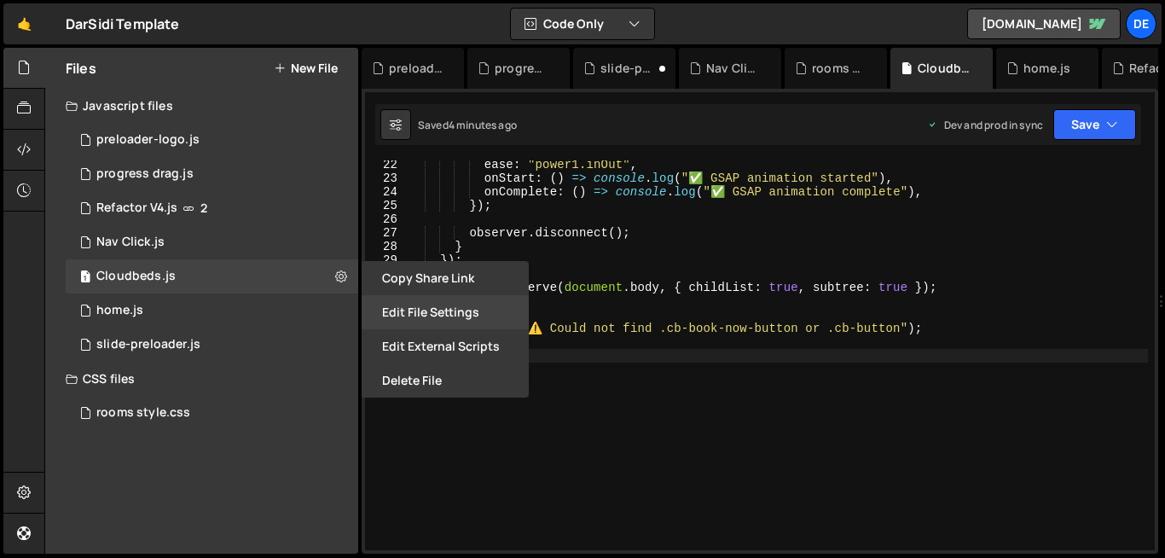
click at [416, 315] on button "Edit File Settings" at bounding box center [445, 312] width 167 height 34
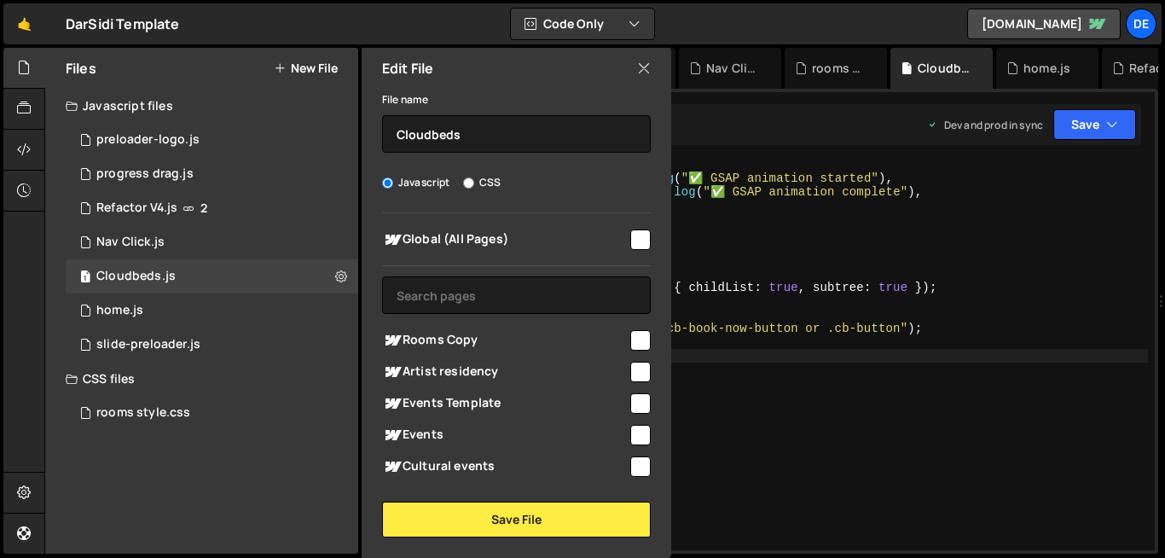
drag, startPoint x: 618, startPoint y: 279, endPoint x: 639, endPoint y: 280, distance: 21.3
click at [639, 514] on div "Rooms" at bounding box center [516, 530] width 269 height 32
click at [639, 520] on input "checkbox" at bounding box center [640, 530] width 20 height 20
checkbox input "false"
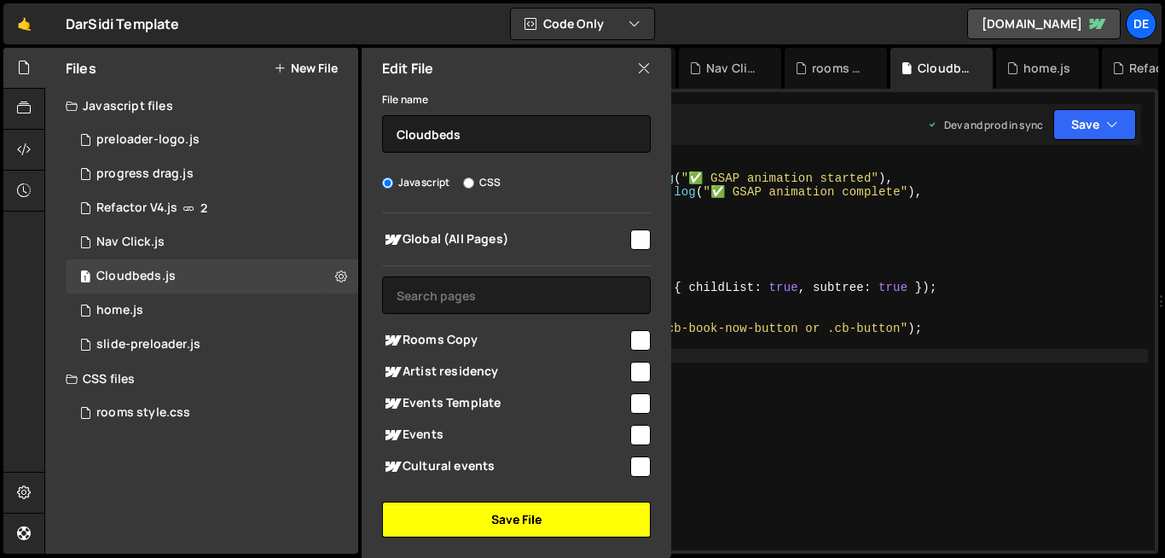
click at [535, 522] on button "Save File" at bounding box center [516, 520] width 269 height 36
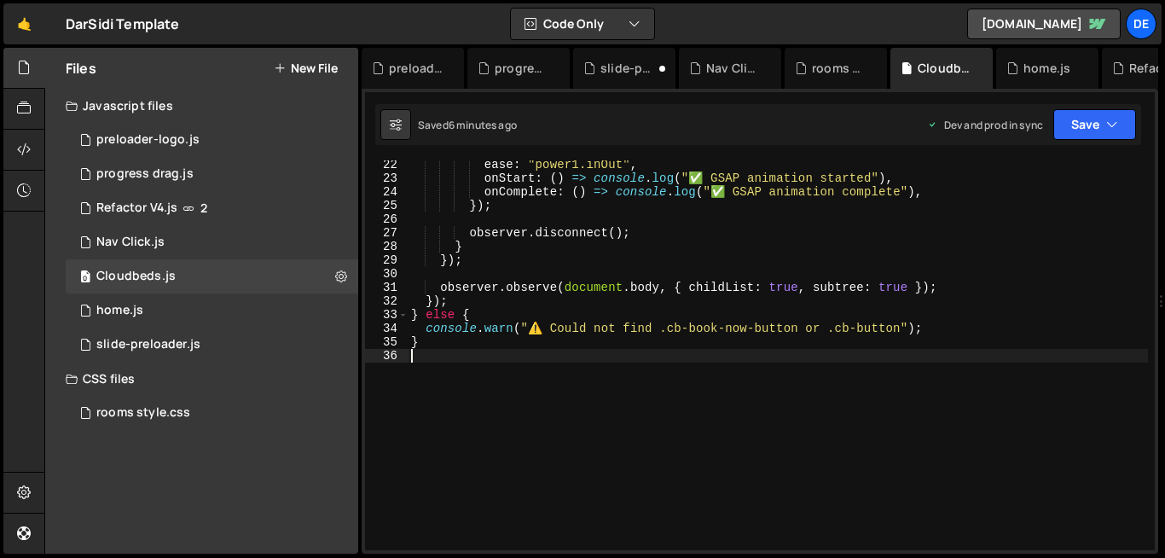
click at [584, 395] on div "ease : "power1.inOut" , onStart : ( ) => console . log ( "✅ GSAP animation star…" at bounding box center [778, 366] width 741 height 417
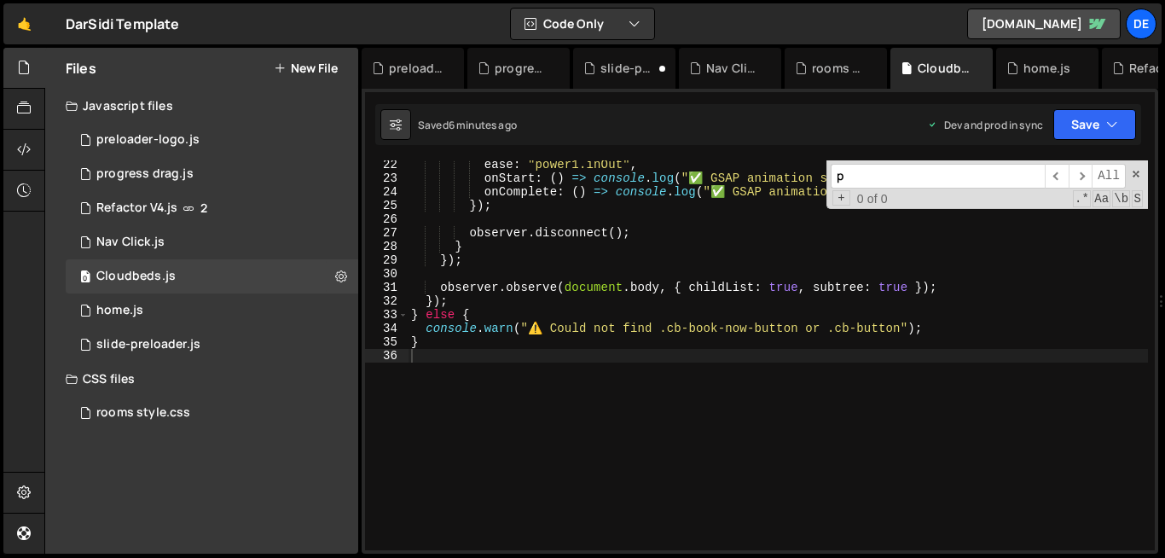
scroll to position [0, 0]
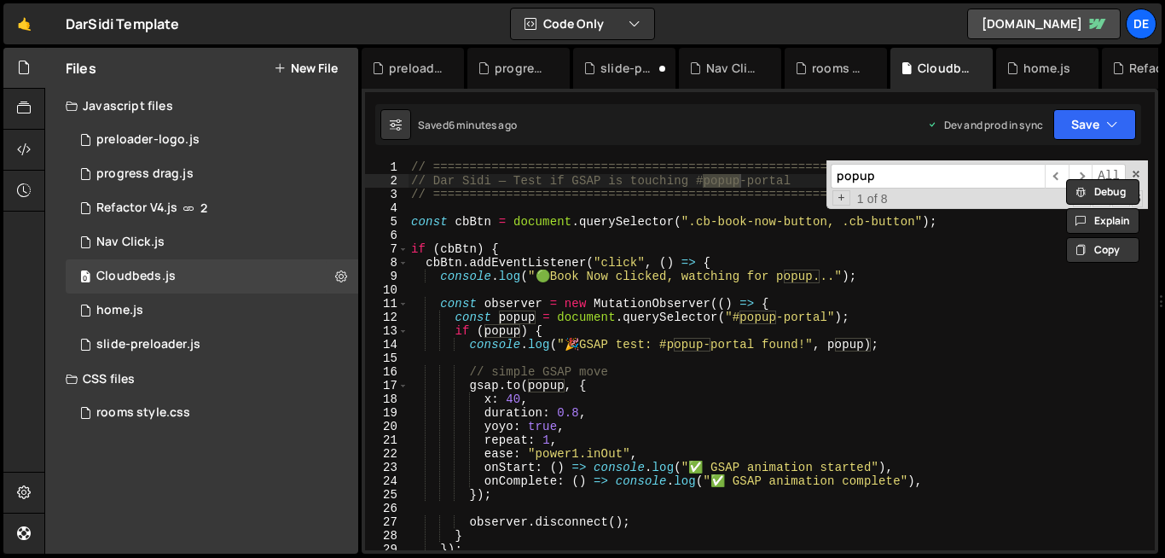
type input "popup"
click at [679, 376] on div "// ========================================================= // Dar Sidi — Test…" at bounding box center [778, 368] width 741 height 417
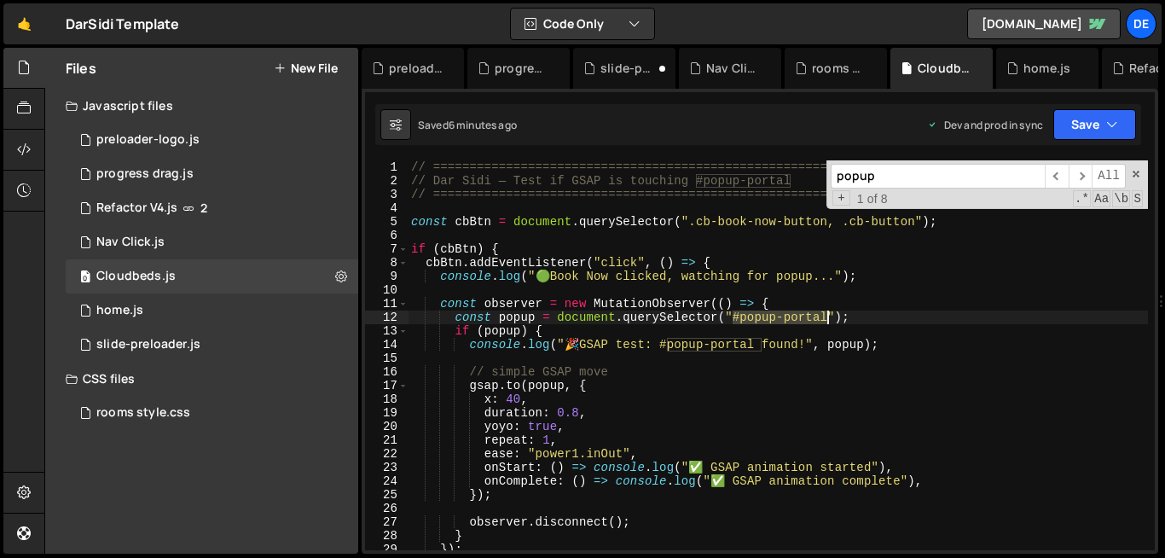
drag, startPoint x: 734, startPoint y: 319, endPoint x: 826, endPoint y: 320, distance: 92.1
click at [826, 320] on div "// ========================================================= // Dar Sidi — Test…" at bounding box center [778, 368] width 741 height 417
paste textarea "#popup-portal"
drag, startPoint x: 732, startPoint y: 317, endPoint x: 829, endPoint y: 321, distance: 97.3
click at [829, 321] on div "// ========================================================= // Dar Sidi — Test…" at bounding box center [778, 368] width 741 height 417
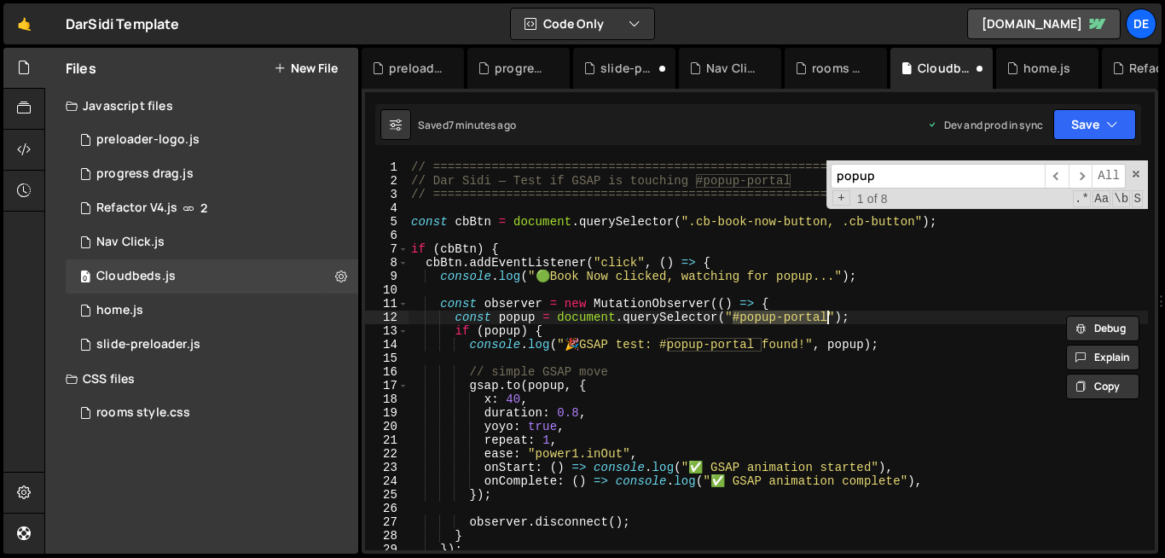
paste textarea "cb-immersive-experience-popup"
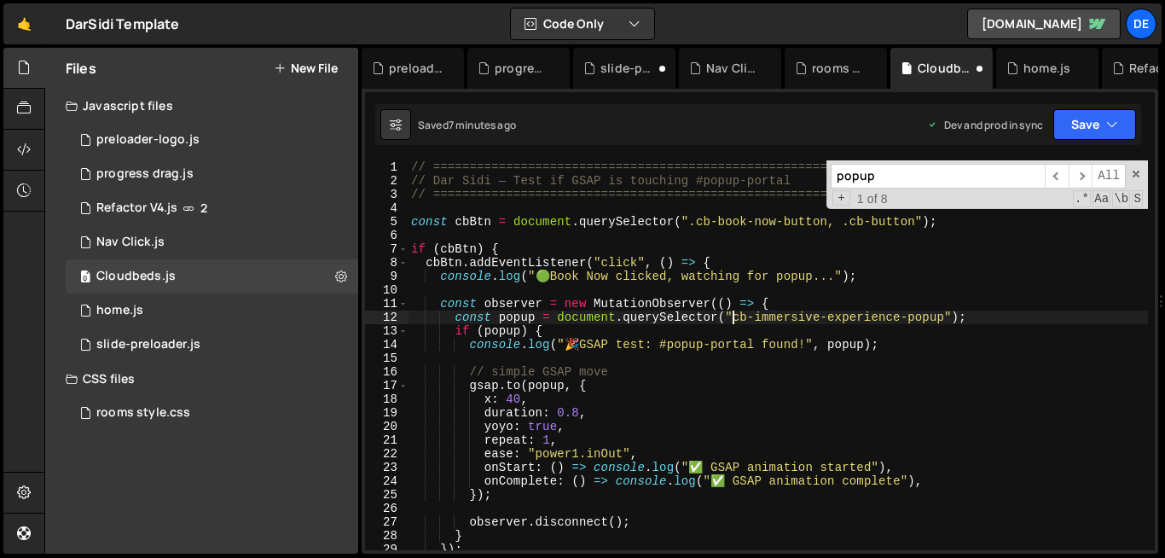
click at [736, 316] on div "// ========================================================= // Dar Sidi — Test…" at bounding box center [778, 368] width 741 height 417
type textarea "const popup = document.querySelector(".cb-immersive-experience-popup");"
click at [353, 279] on button at bounding box center [341, 276] width 31 height 31
type input "Cloudbeds"
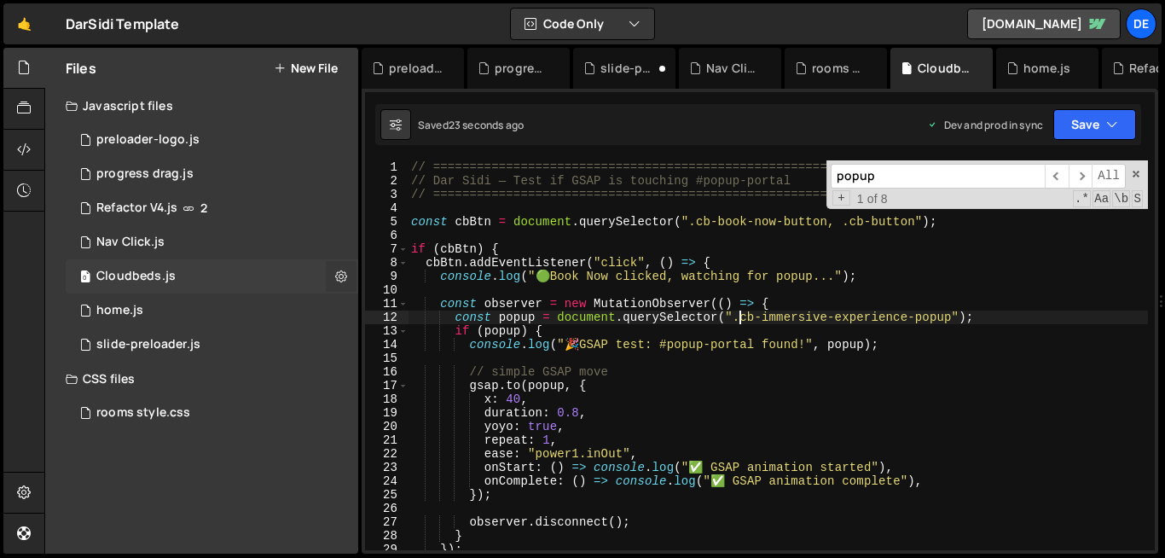
radio input "true"
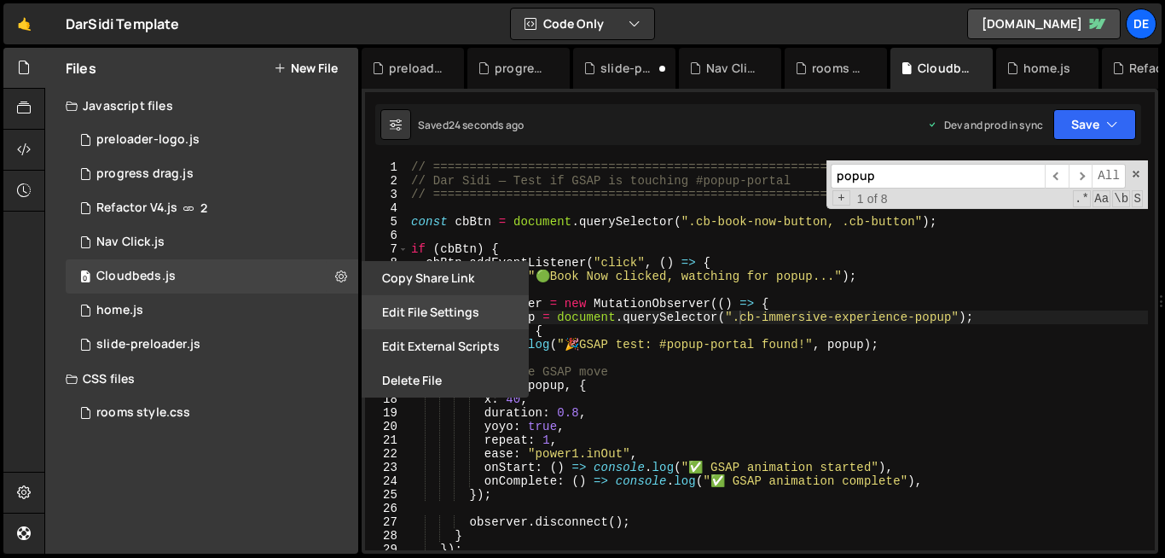
click at [416, 315] on button "Edit File Settings" at bounding box center [445, 312] width 167 height 34
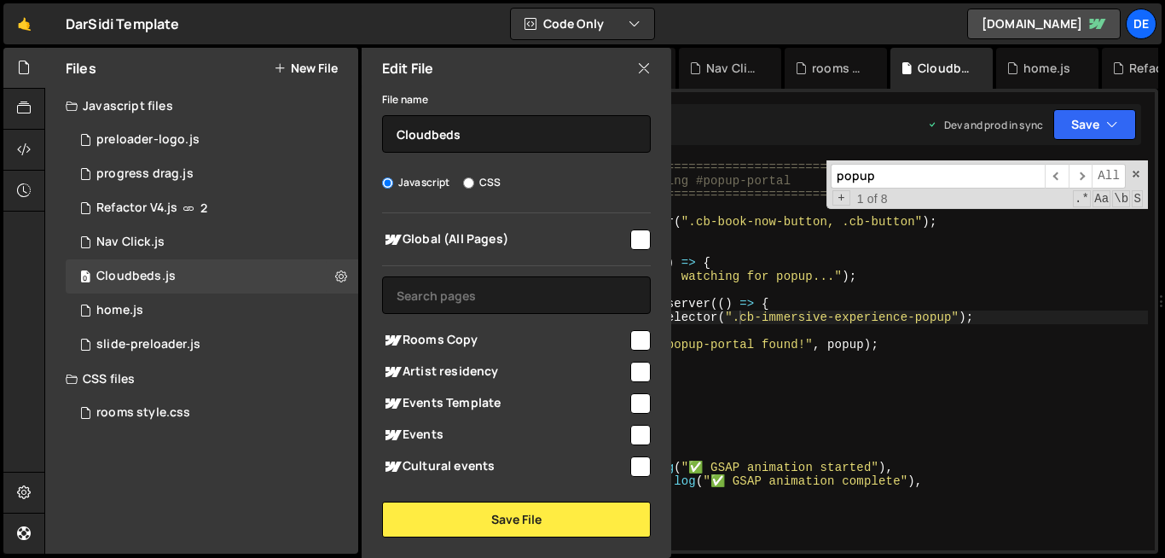
click at [630, 520] on input "checkbox" at bounding box center [640, 530] width 20 height 20
checkbox input "true"
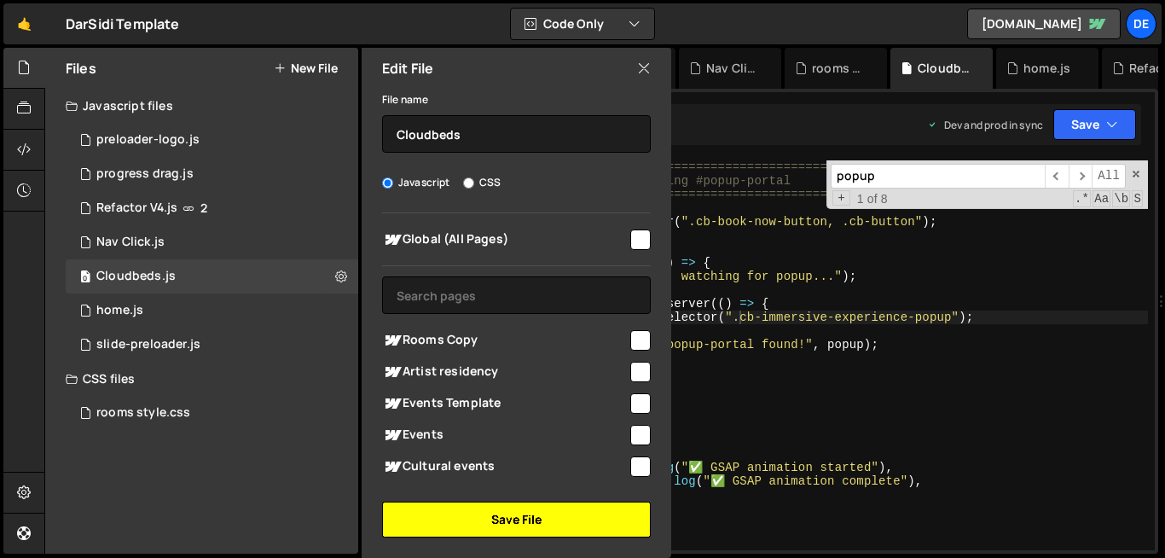
click at [552, 527] on button "Save File" at bounding box center [516, 520] width 269 height 36
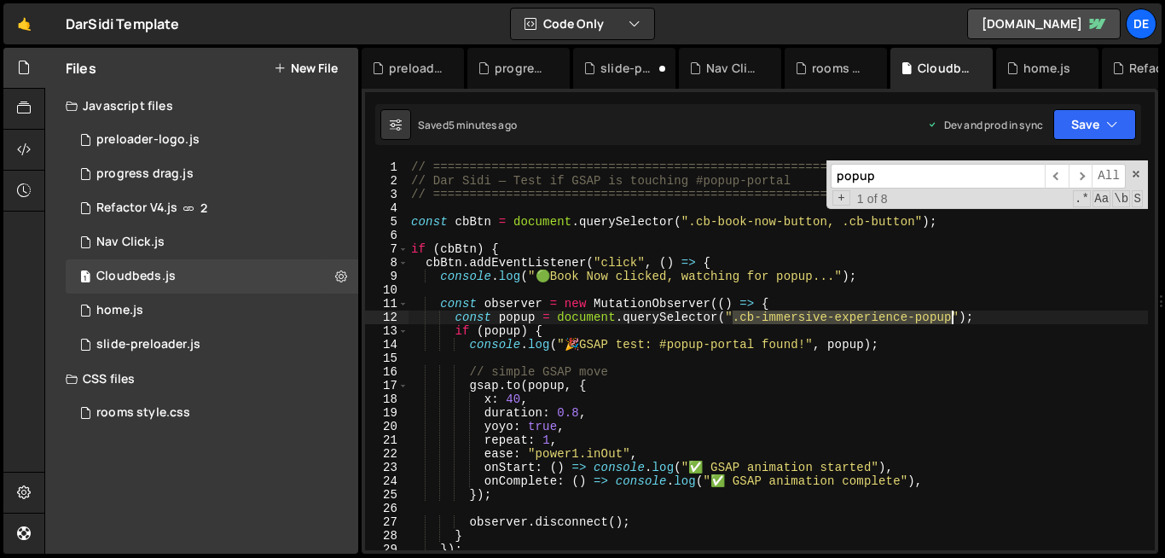
drag, startPoint x: 734, startPoint y: 318, endPoint x: 953, endPoint y: 322, distance: 219.3
click at [953, 322] on div "// ========================================================= // Dar Sidi — Test…" at bounding box center [778, 368] width 741 height 417
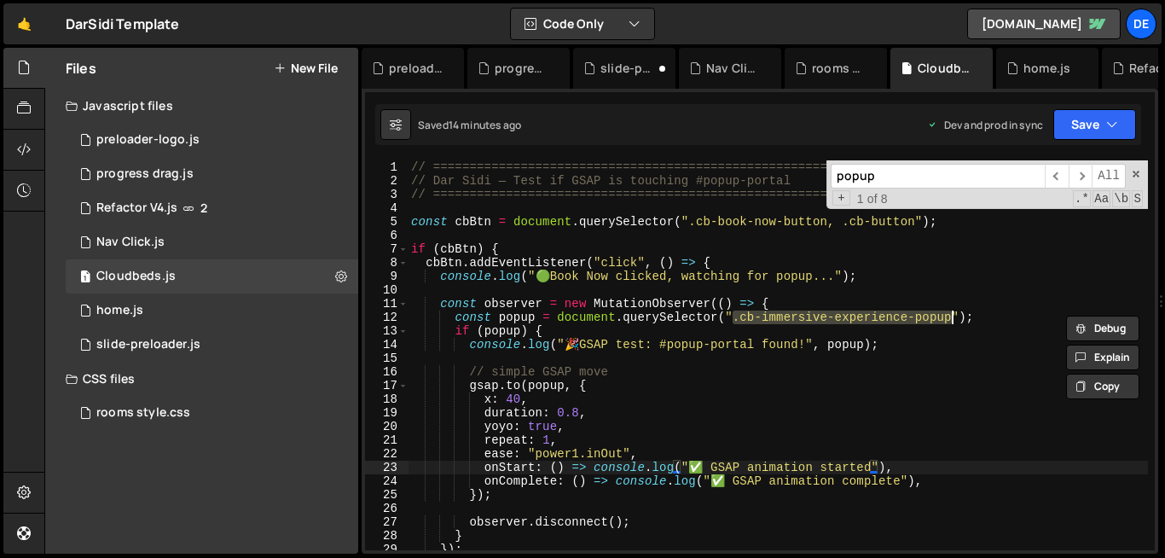
type textarea "}"
click at [676, 473] on div "// ========================================================= // Dar Sidi — Test…" at bounding box center [778, 368] width 741 height 417
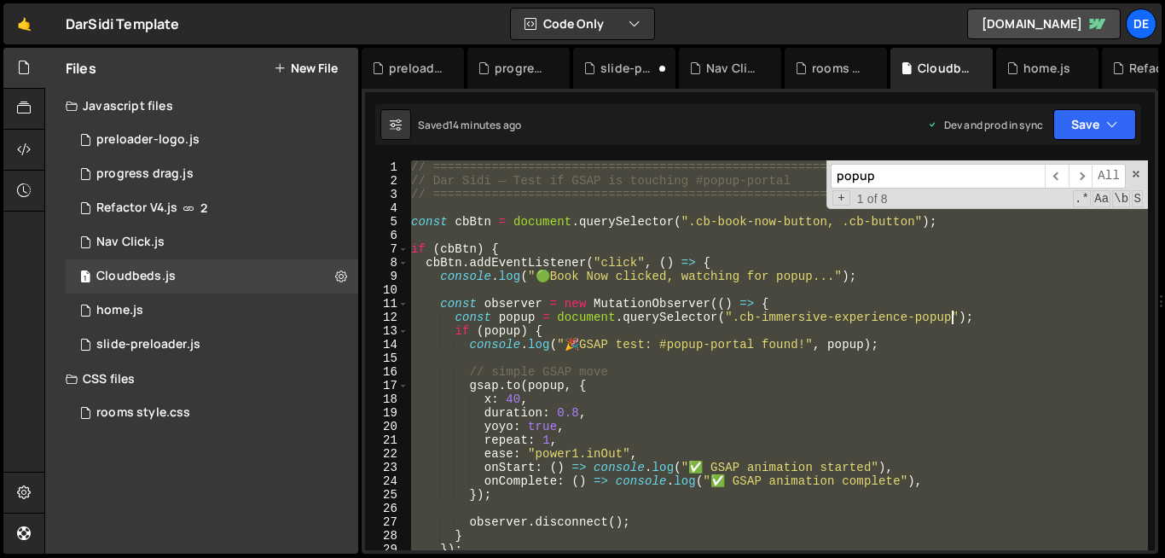
paste textarea
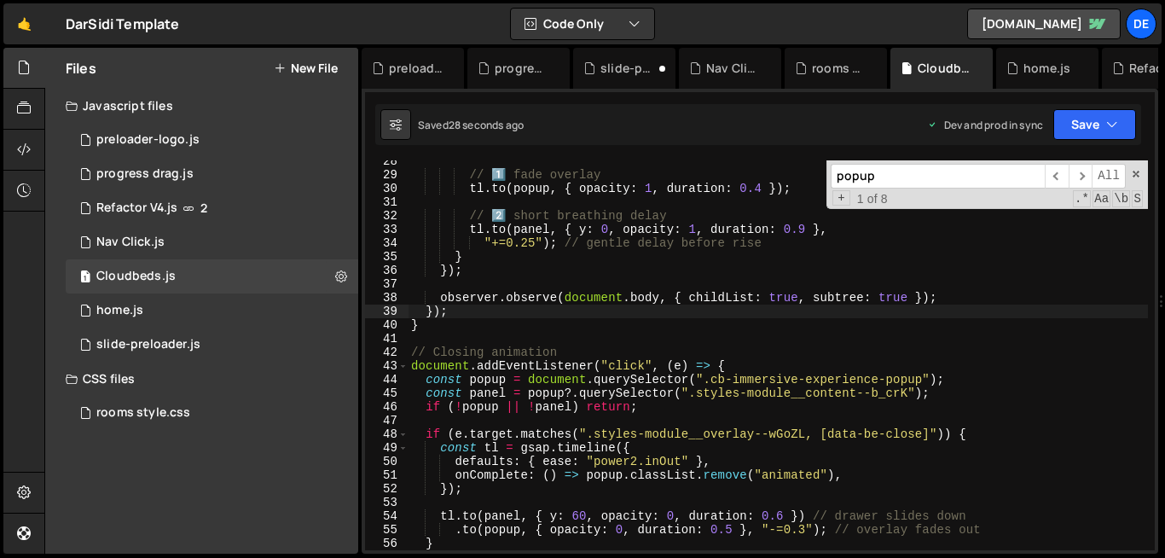
click at [603, 316] on div "// 1️⃣ fade overlay tl . to ( popup , { opacity : 1 , duration : 0.4 }) ; // 2️…" at bounding box center [778, 362] width 741 height 417
type textarea "});"
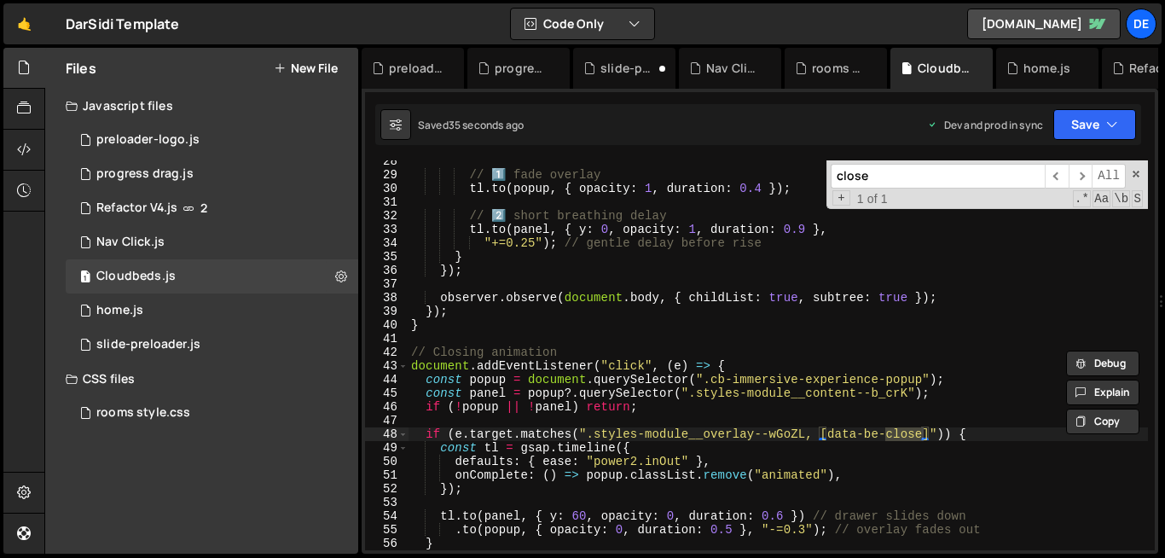
type input "close"
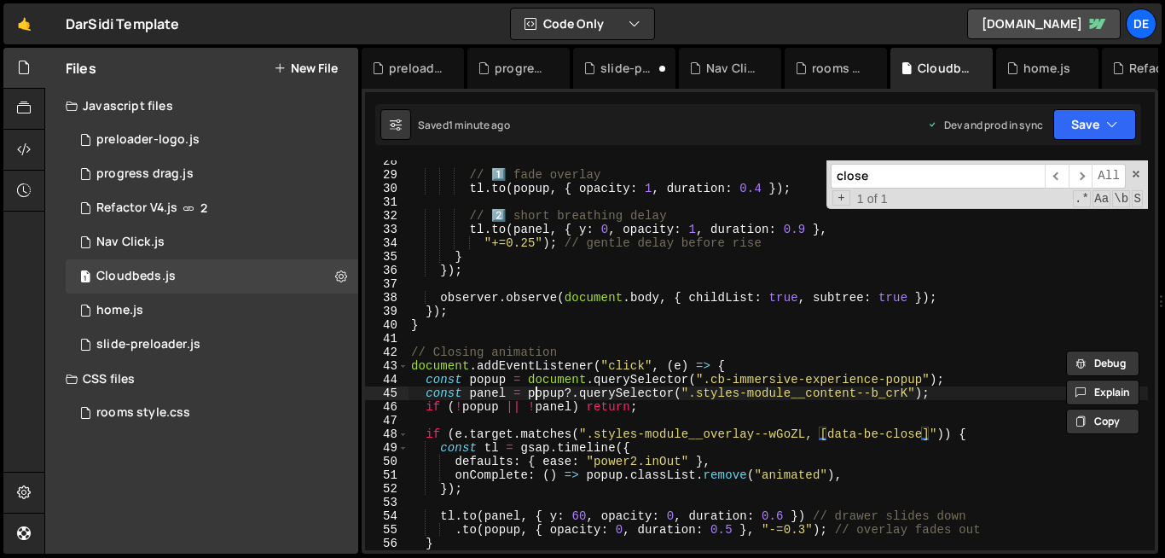
click at [532, 388] on div "// 1️⃣ fade overlay tl . to ( popup , { opacity : 1 , duration : 0.4 }) ; // 2️…" at bounding box center [778, 362] width 741 height 417
type textarea "});"
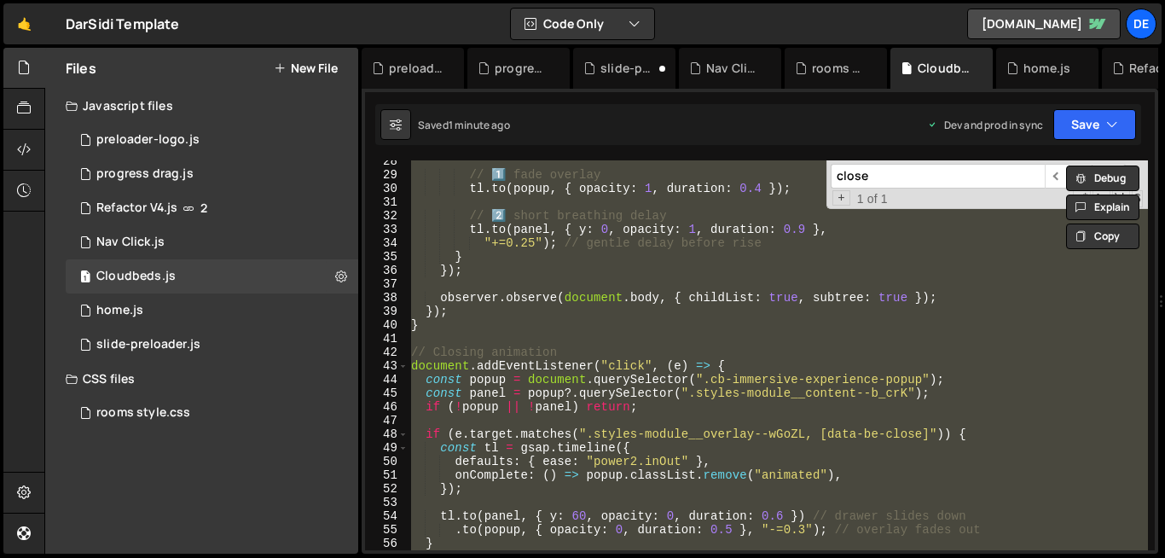
paste textarea
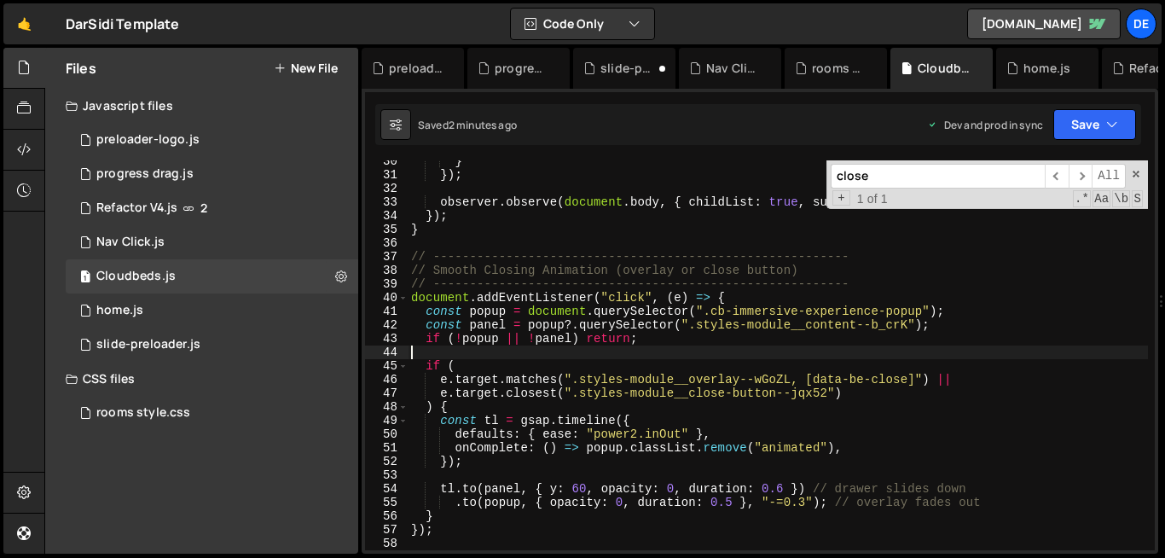
click at [584, 354] on div "} }) ; observer . observe ( document . body , { childList : true , subtree : tr…" at bounding box center [778, 362] width 741 height 417
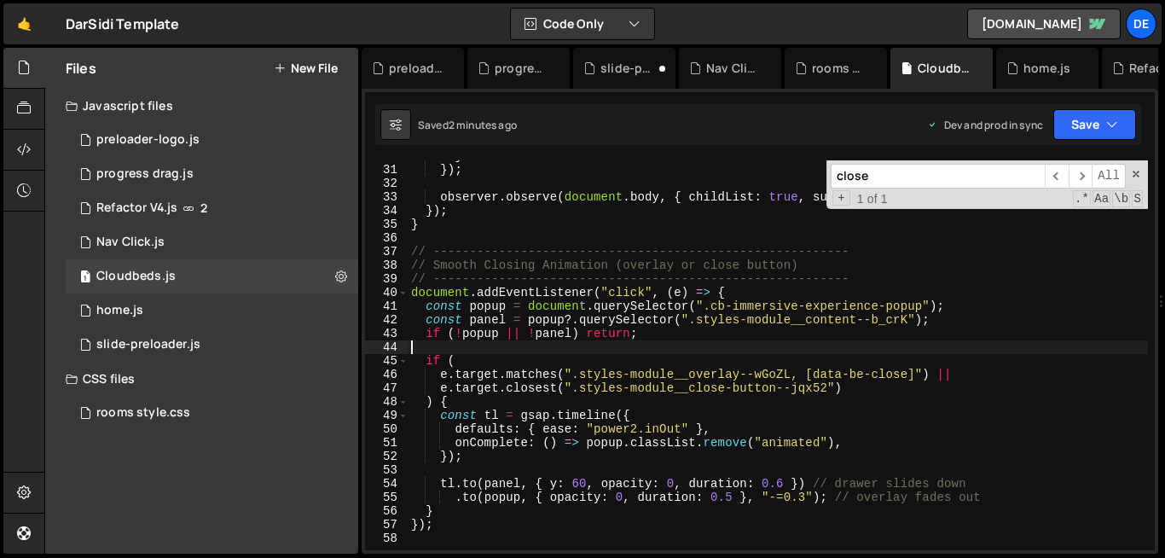
scroll to position [404, 0]
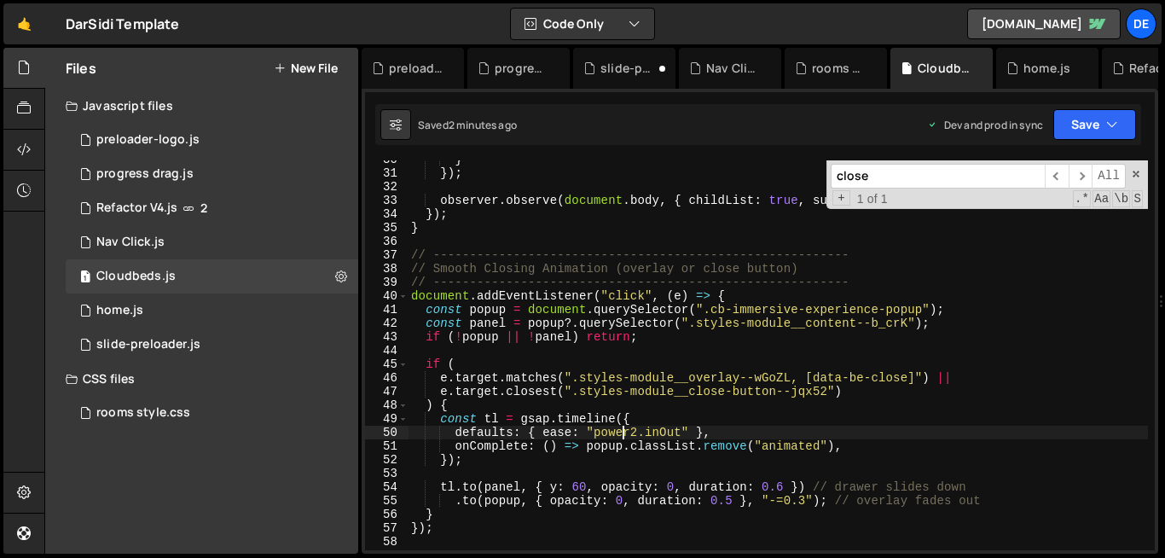
click at [626, 433] on div "} }) ; observer . observe ( document . body , { childList : true , subtree : tr…" at bounding box center [778, 361] width 741 height 417
type textarea "defaults: { ease: "power2.inOut" },"
